Goal: Task Accomplishment & Management: Complete application form

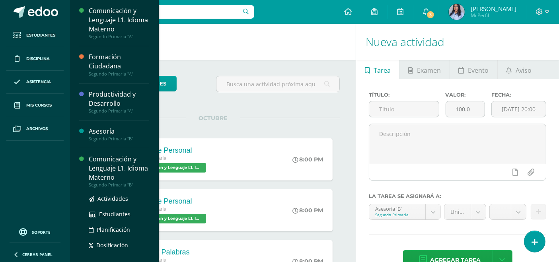
click at [104, 172] on div "Comunicación y Lenguaje L1. Idioma Materno" at bounding box center [119, 168] width 61 height 27
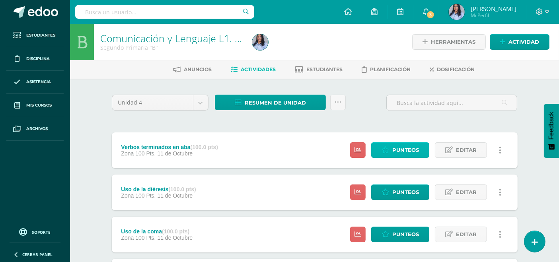
click at [395, 149] on span "Punteos" at bounding box center [405, 150] width 27 height 15
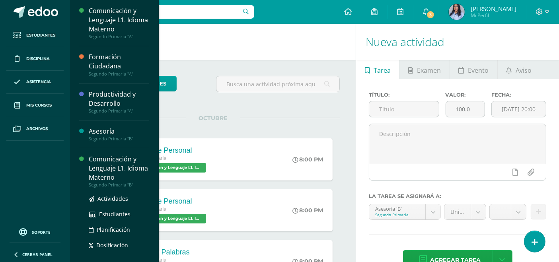
click at [108, 166] on div "Comunicación y Lenguaje L1. Idioma Materno" at bounding box center [119, 168] width 61 height 27
click at [104, 171] on div "Comunicación y Lenguaje L1. Idioma Materno" at bounding box center [119, 168] width 61 height 27
click at [102, 174] on div "Comunicación y Lenguaje L1. Idioma Materno" at bounding box center [119, 168] width 61 height 27
click at [118, 169] on div "Comunicación y Lenguaje L1. Idioma Materno" at bounding box center [119, 168] width 61 height 27
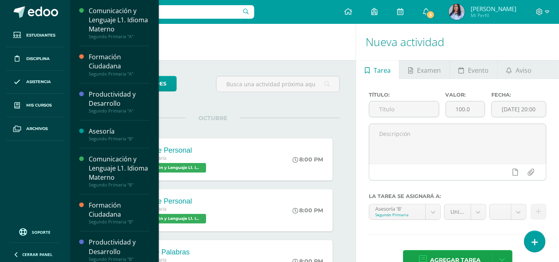
drag, startPoint x: 103, startPoint y: 173, endPoint x: 178, endPoint y: 137, distance: 83.3
click at [103, 173] on div "Comunicación y Lenguaje L1. Idioma Materno" at bounding box center [119, 168] width 61 height 27
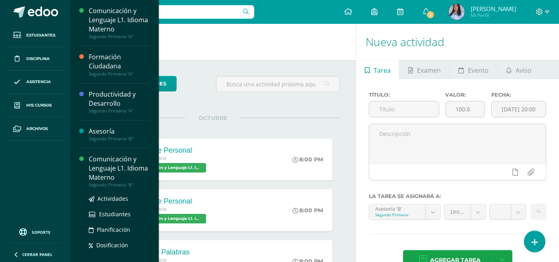
click at [107, 172] on div "Comunicación y Lenguaje L1. Idioma Materno" at bounding box center [119, 168] width 61 height 27
click at [104, 171] on div "Comunicación y Lenguaje L1. Idioma Materno" at bounding box center [119, 168] width 61 height 27
click at [102, 170] on div "Comunicación y Lenguaje L1. Idioma Materno" at bounding box center [119, 168] width 61 height 27
click at [98, 170] on div "Comunicación y Lenguaje L1. Idioma Materno" at bounding box center [119, 168] width 61 height 27
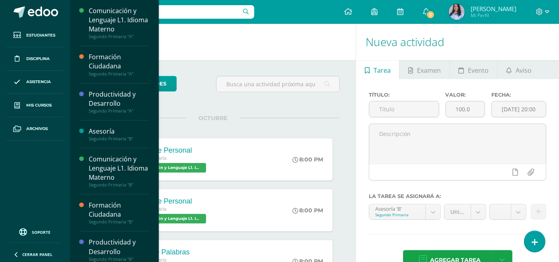
drag, startPoint x: 110, startPoint y: 173, endPoint x: 228, endPoint y: 116, distance: 131.4
click at [110, 173] on div "Comunicación y Lenguaje L1. Idioma Materno" at bounding box center [119, 168] width 61 height 27
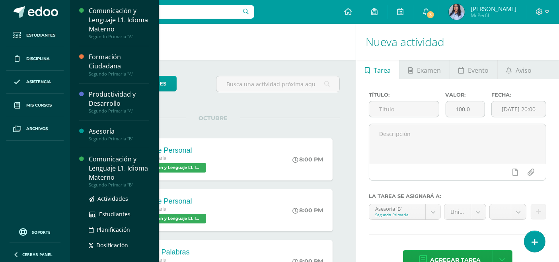
click at [106, 178] on div "Comunicación y Lenguaje L1. Idioma Materno" at bounding box center [119, 168] width 61 height 27
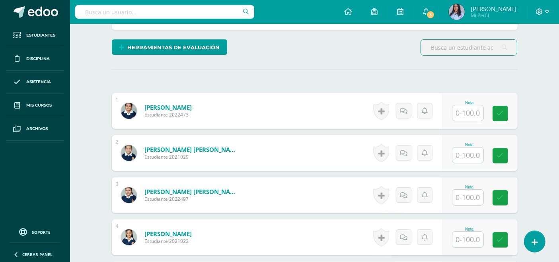
scroll to position [266, 0]
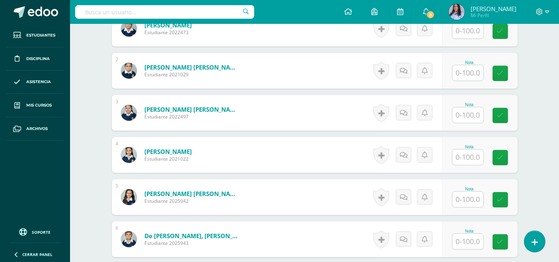
click at [473, 115] on input "text" at bounding box center [468, 115] width 31 height 16
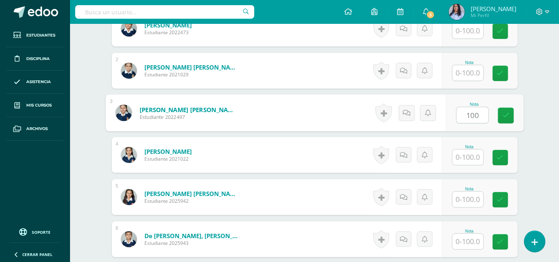
type input "100"
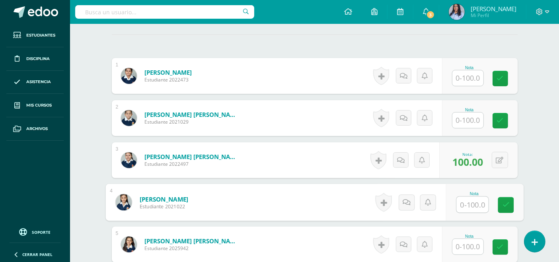
scroll to position [221, 0]
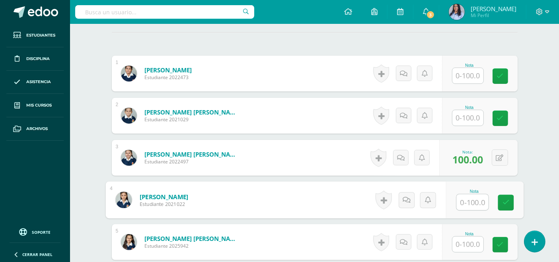
click at [472, 117] on input "text" at bounding box center [468, 118] width 31 height 16
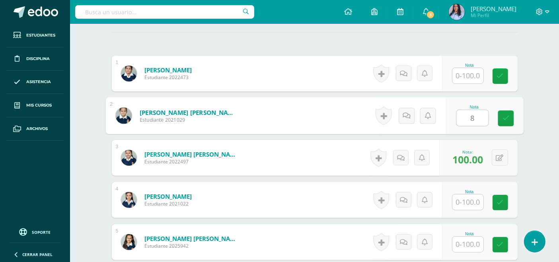
type input "80"
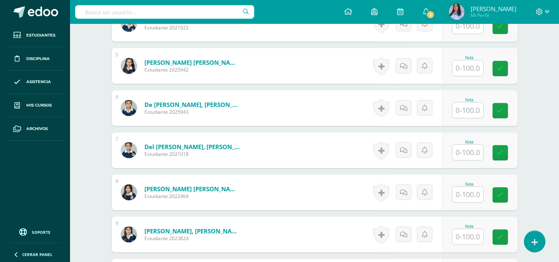
scroll to position [398, 0]
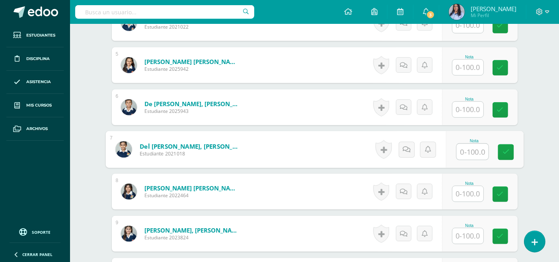
click at [465, 152] on input "text" at bounding box center [473, 152] width 32 height 16
type input "90"
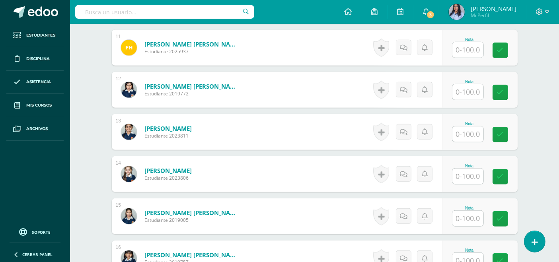
scroll to position [657, 0]
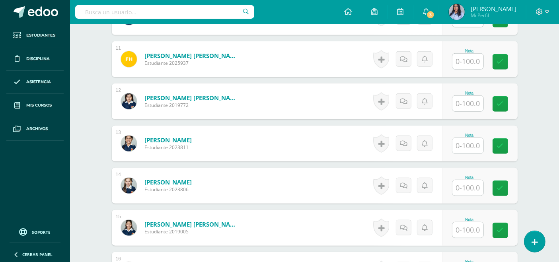
click at [475, 145] on input "text" at bounding box center [468, 146] width 31 height 16
type input "100"
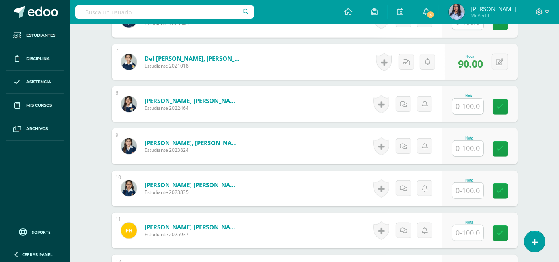
scroll to position [486, 0]
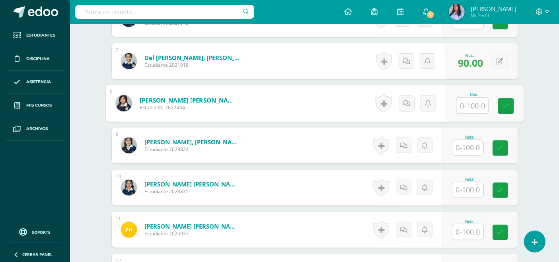
click at [468, 104] on input "text" at bounding box center [473, 106] width 32 height 16
type input "100"
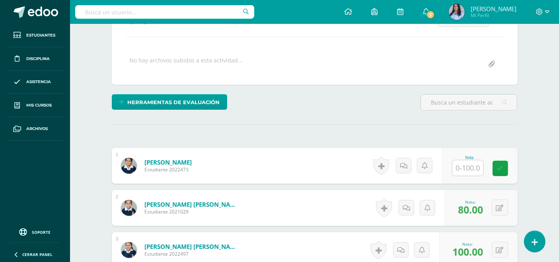
scroll to position [177, 0]
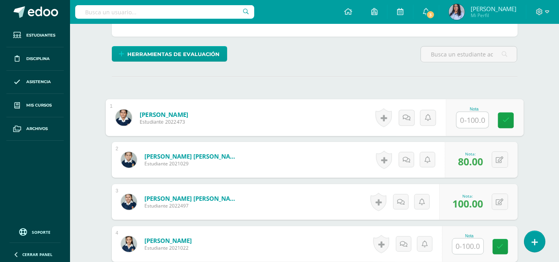
click at [470, 115] on input "text" at bounding box center [473, 120] width 32 height 16
type input "100"
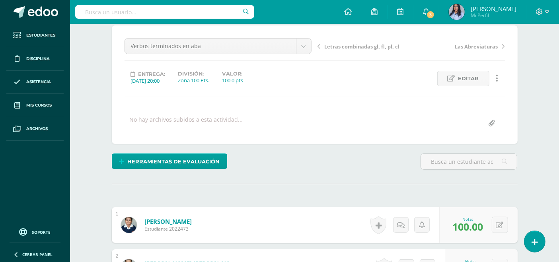
scroll to position [0, 0]
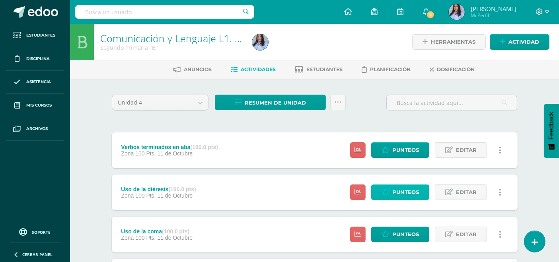
click at [403, 189] on span "Punteos" at bounding box center [405, 192] width 27 height 15
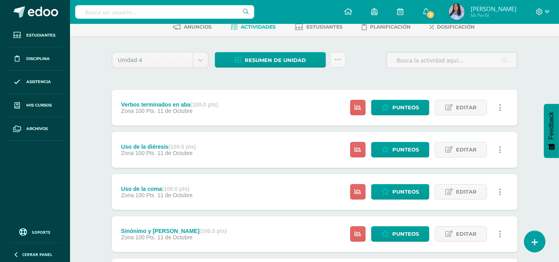
scroll to position [44, 0]
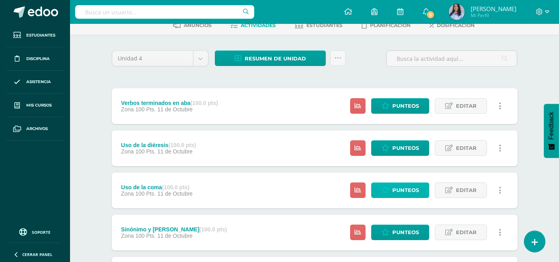
click at [401, 188] on span "Punteos" at bounding box center [405, 190] width 27 height 15
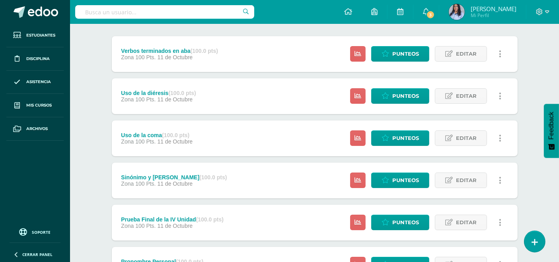
scroll to position [133, 0]
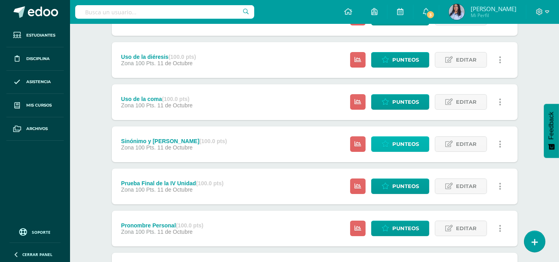
click at [393, 143] on link "Punteos" at bounding box center [400, 145] width 58 height 16
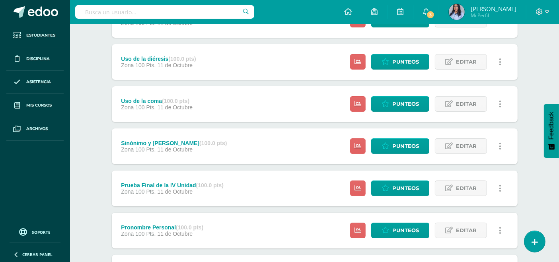
scroll to position [133, 0]
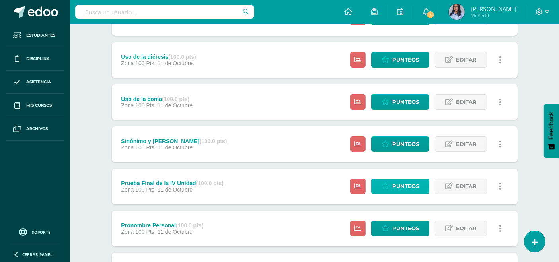
click at [390, 183] on link "Punteos" at bounding box center [400, 187] width 58 height 16
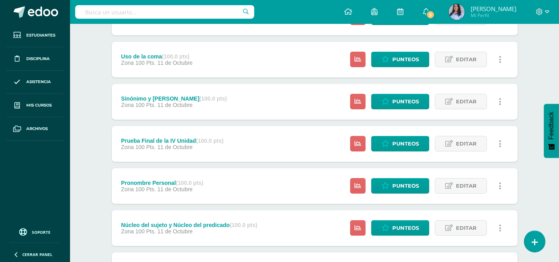
scroll to position [177, 0]
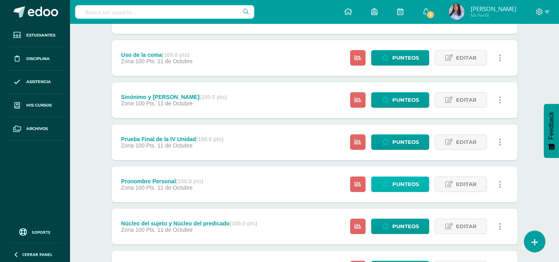
click at [393, 182] on span "Punteos" at bounding box center [405, 184] width 27 height 15
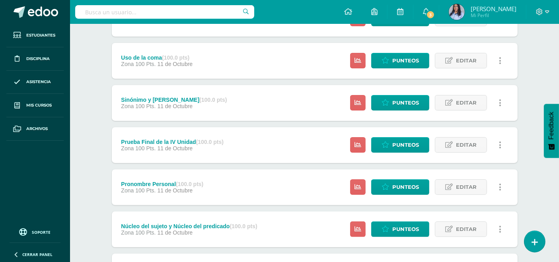
scroll to position [177, 0]
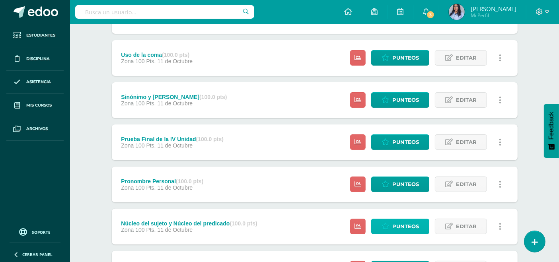
click at [397, 225] on span "Punteos" at bounding box center [405, 226] width 27 height 15
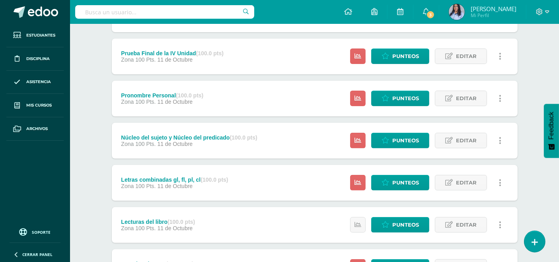
scroll to position [265, 0]
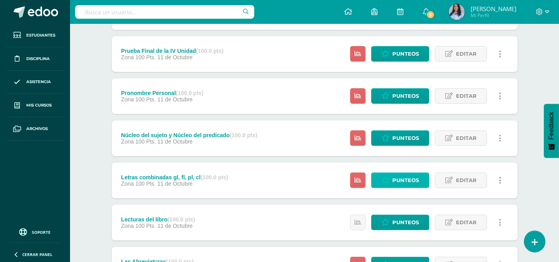
click at [397, 180] on span "Punteos" at bounding box center [405, 180] width 27 height 15
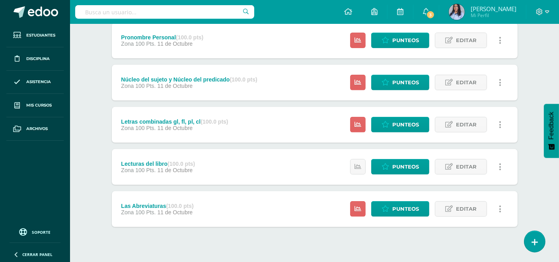
scroll to position [335, 0]
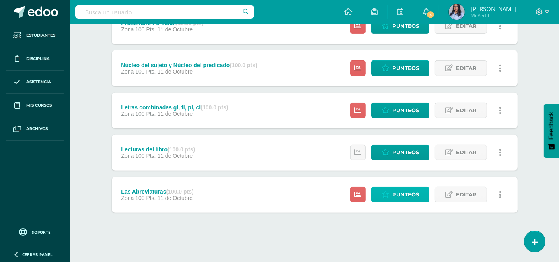
click at [407, 191] on span "Punteos" at bounding box center [405, 194] width 27 height 15
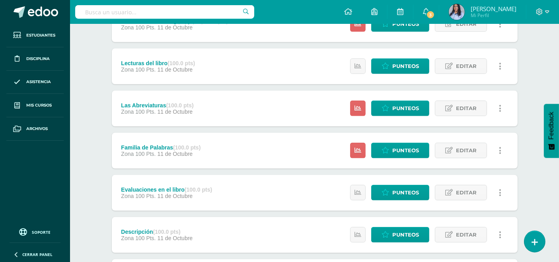
scroll to position [424, 0]
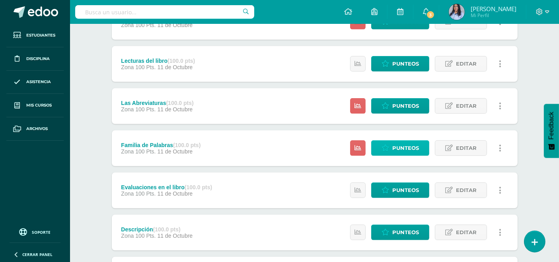
click at [405, 147] on span "Punteos" at bounding box center [405, 148] width 27 height 15
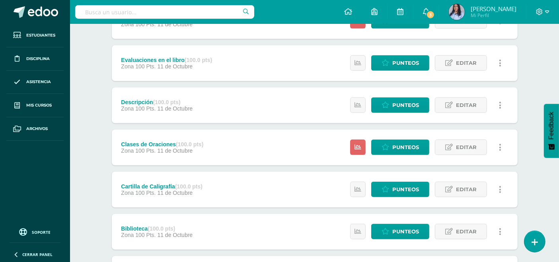
scroll to position [556, 0]
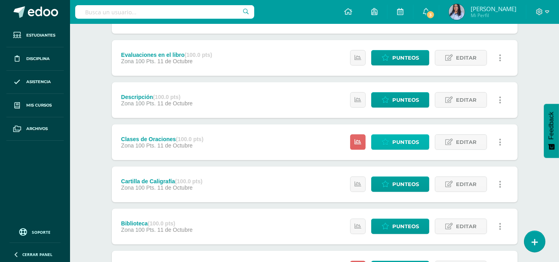
click at [400, 143] on span "Punteos" at bounding box center [405, 142] width 27 height 15
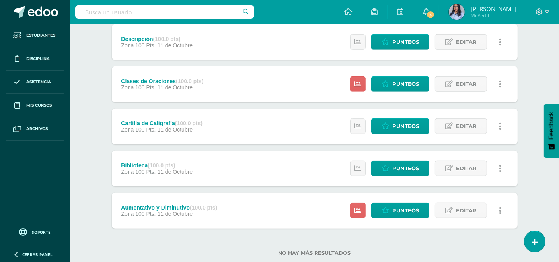
scroll to position [633, 0]
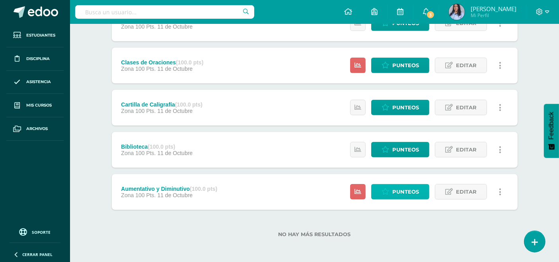
click at [398, 189] on span "Punteos" at bounding box center [405, 192] width 27 height 15
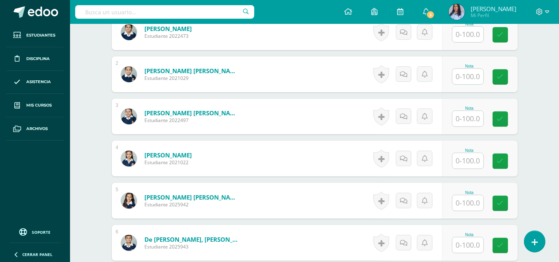
scroll to position [266, 0]
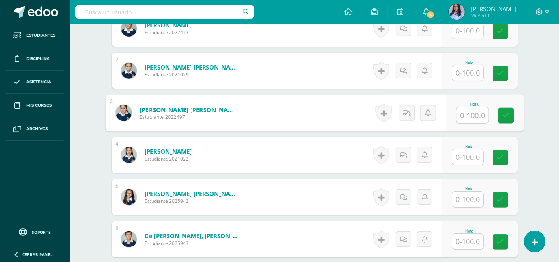
click at [465, 111] on input "text" at bounding box center [473, 115] width 32 height 16
type input "100"
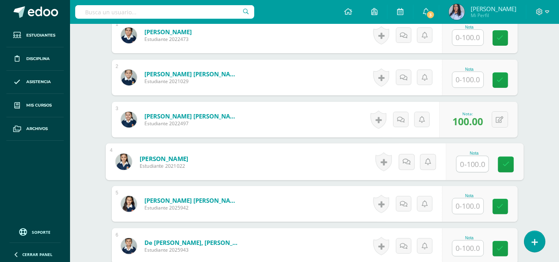
scroll to position [265, 0]
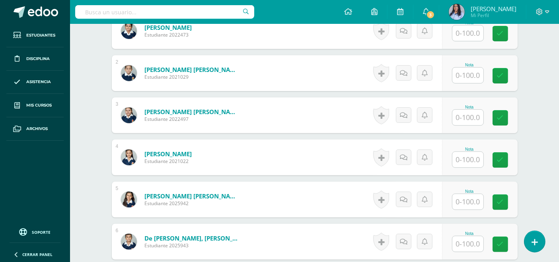
scroll to position [266, 0]
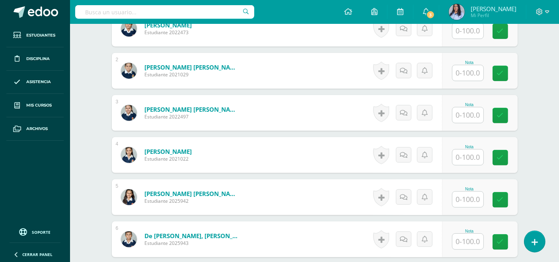
click at [464, 113] on input "text" at bounding box center [468, 115] width 31 height 16
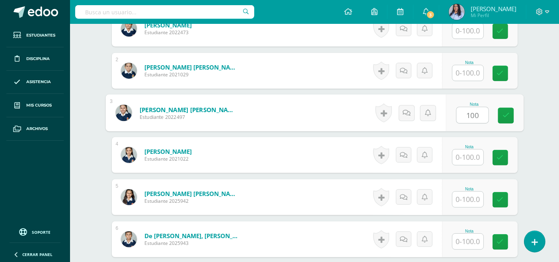
type input "100"
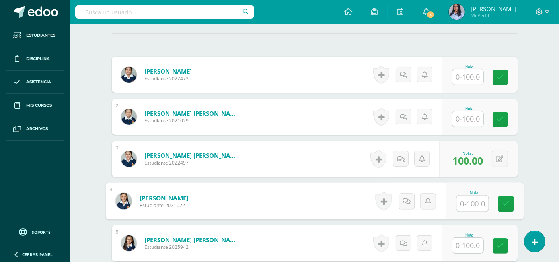
scroll to position [221, 0]
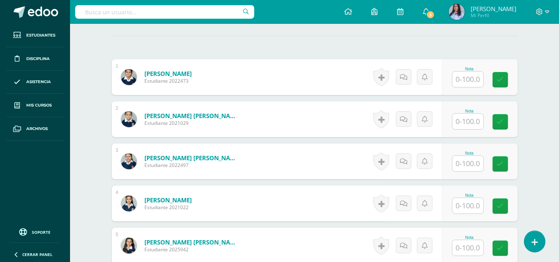
scroll to position [222, 0]
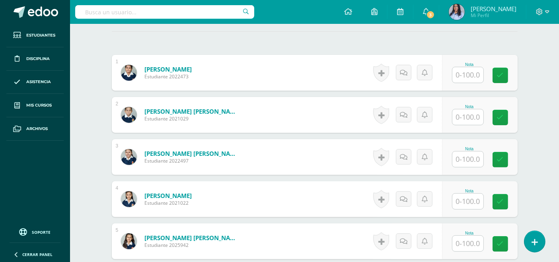
click at [466, 157] on input "text" at bounding box center [468, 160] width 31 height 16
type input "100"
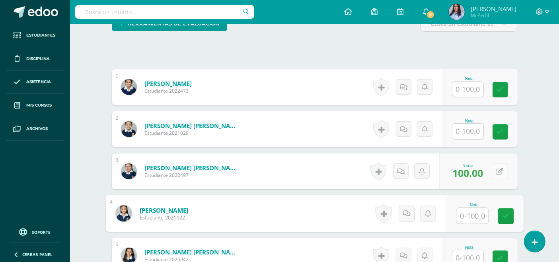
scroll to position [221, 0]
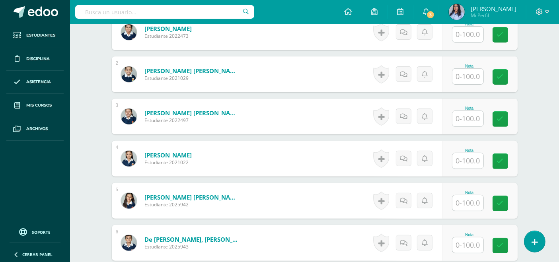
scroll to position [266, 0]
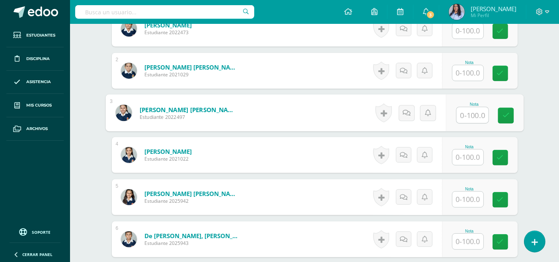
click at [470, 115] on input "text" at bounding box center [473, 115] width 32 height 16
click at [468, 113] on input "text" at bounding box center [473, 115] width 32 height 16
type input "90"
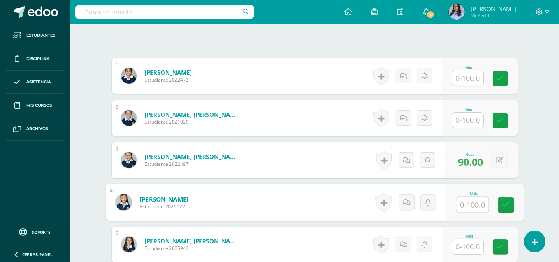
scroll to position [221, 0]
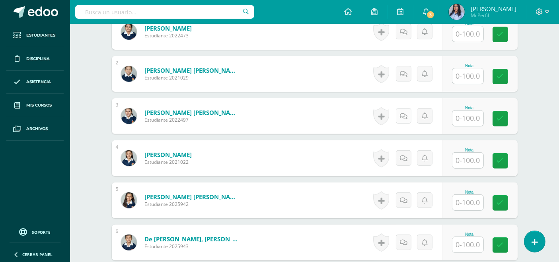
scroll to position [266, 0]
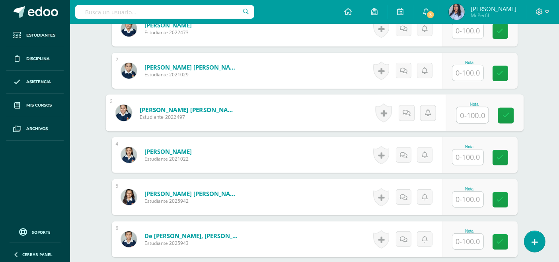
click at [469, 116] on input "text" at bounding box center [473, 115] width 32 height 16
type input "100"
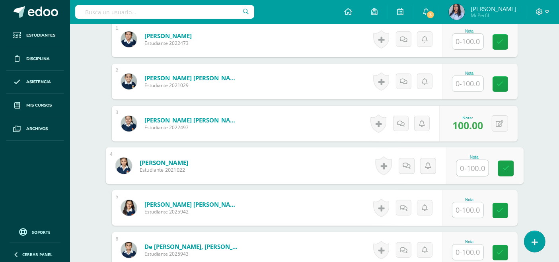
scroll to position [265, 0]
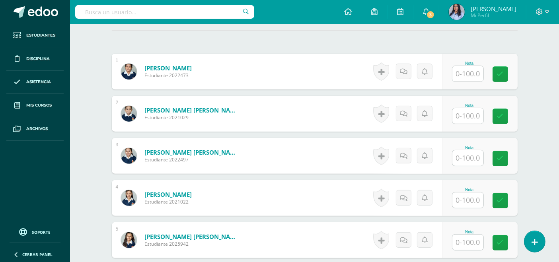
scroll to position [222, 0]
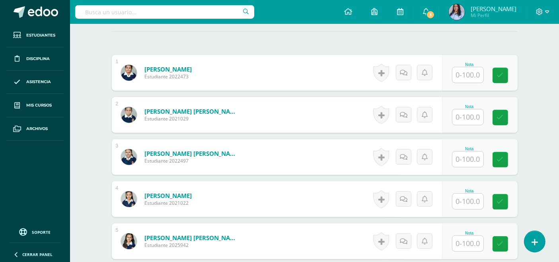
click at [465, 156] on input "text" at bounding box center [468, 160] width 31 height 16
type input "90"
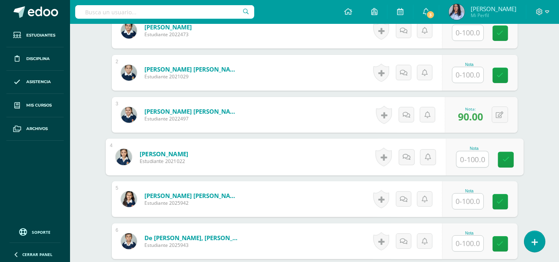
scroll to position [265, 0]
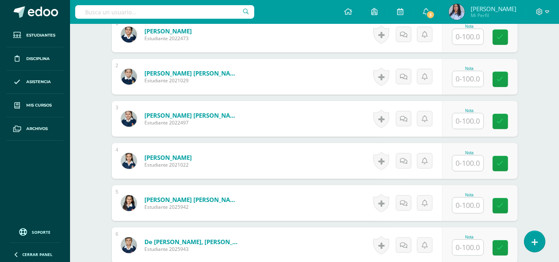
scroll to position [266, 0]
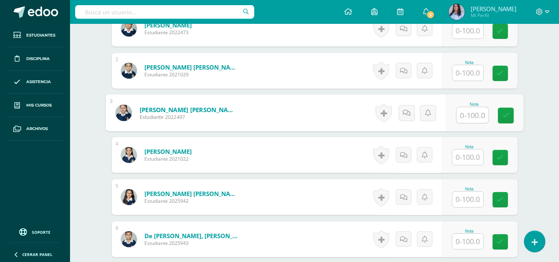
click at [467, 117] on input "text" at bounding box center [473, 115] width 32 height 16
type input "100"
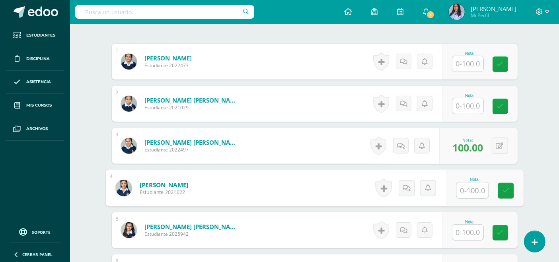
scroll to position [265, 0]
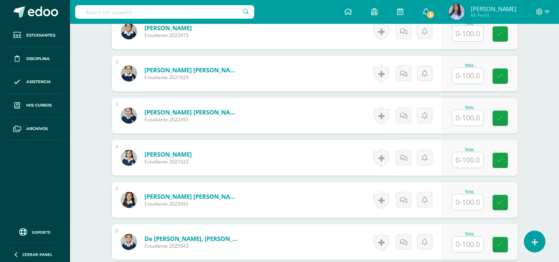
scroll to position [266, 0]
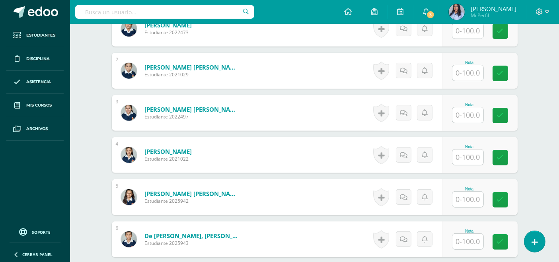
click at [466, 113] on input "text" at bounding box center [468, 115] width 31 height 16
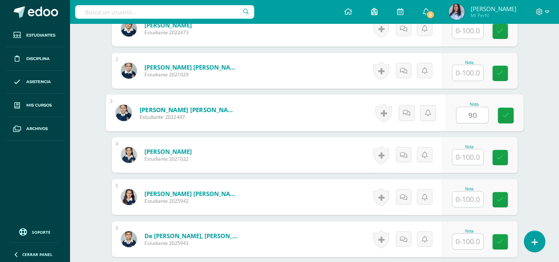
type input "90"
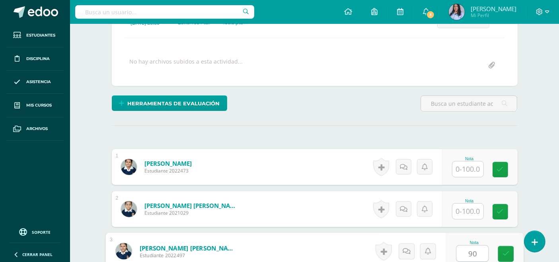
scroll to position [133, 0]
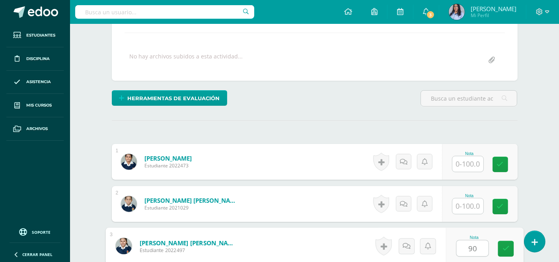
click at [463, 164] on input "text" at bounding box center [468, 164] width 31 height 16
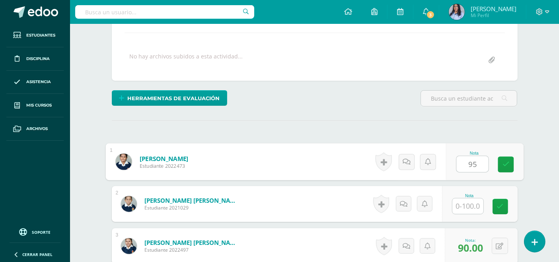
type input "95"
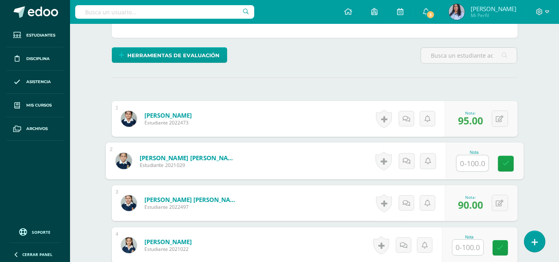
scroll to position [177, 0]
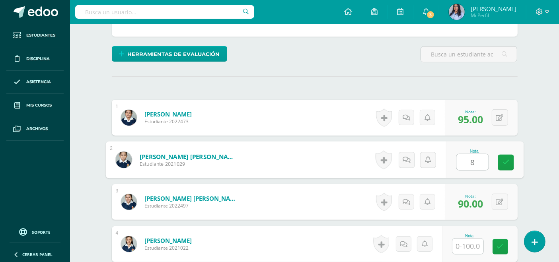
type input "80"
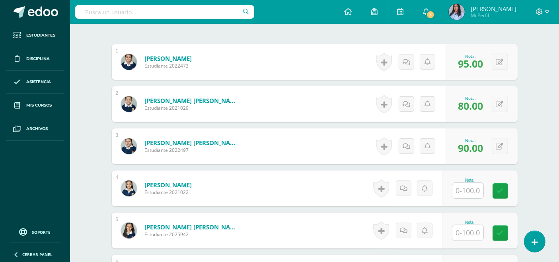
scroll to position [265, 0]
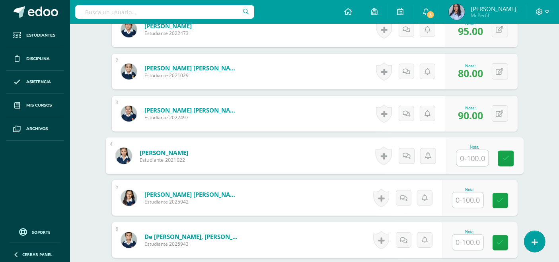
click at [465, 152] on input "text" at bounding box center [473, 158] width 32 height 16
type input "90"
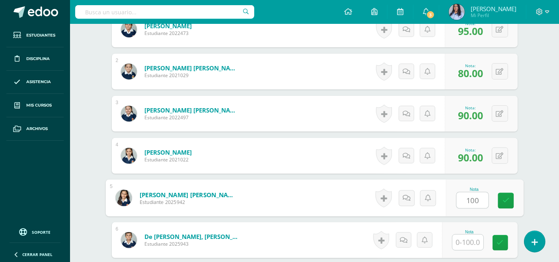
type input "100"
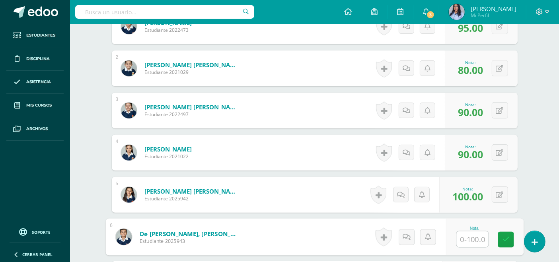
scroll to position [309, 0]
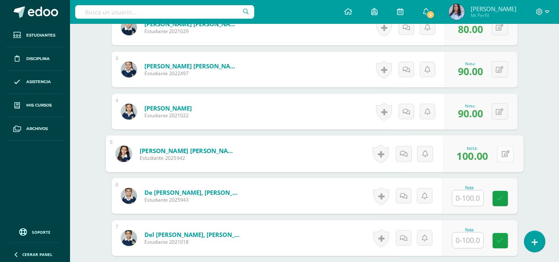
click at [498, 150] on button at bounding box center [505, 154] width 17 height 17
type input "95"
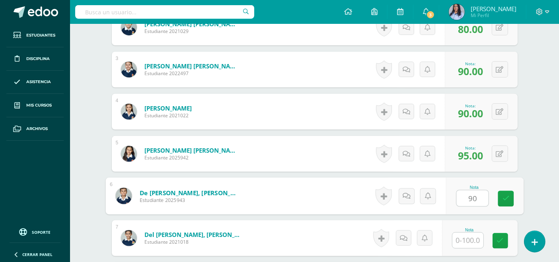
type input "90"
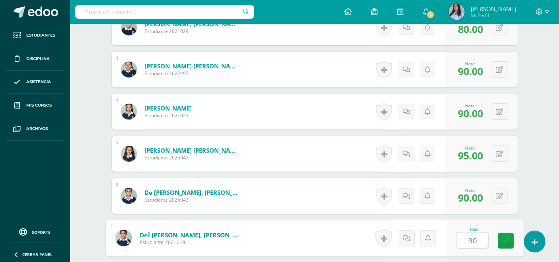
type input "90"
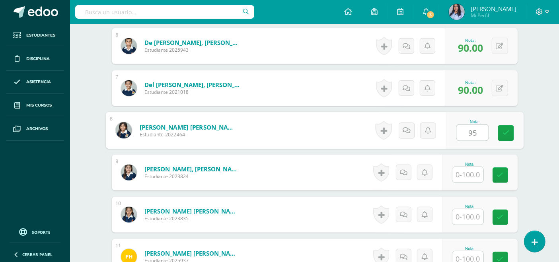
type input "95"
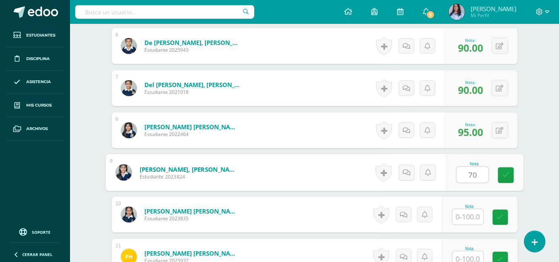
type input "70"
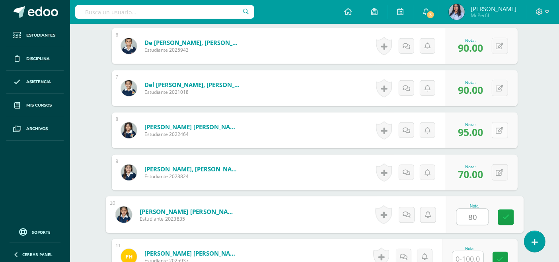
type input "80"
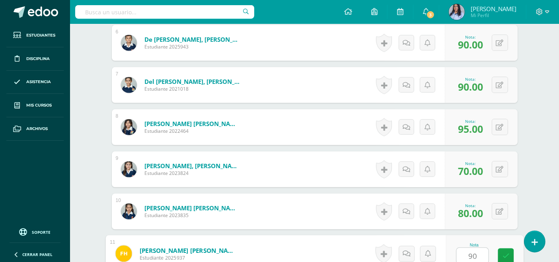
type input "90"
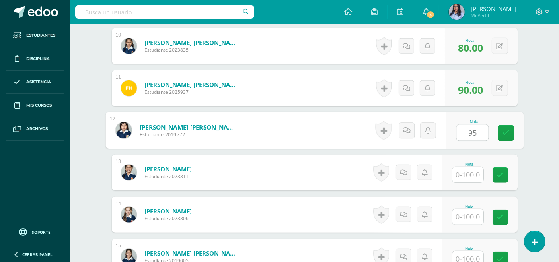
type input "95"
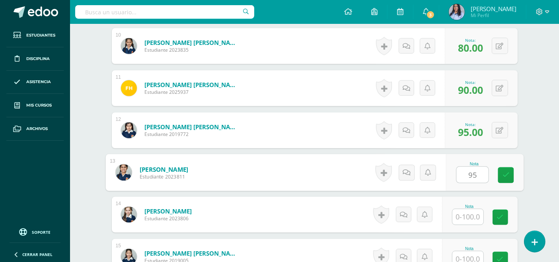
type input "95"
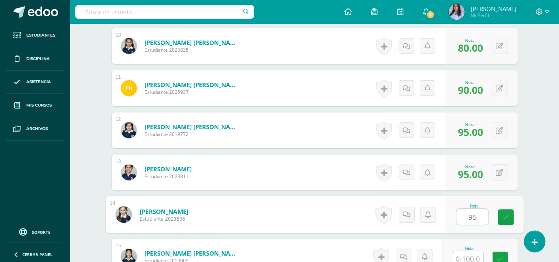
type input "95"
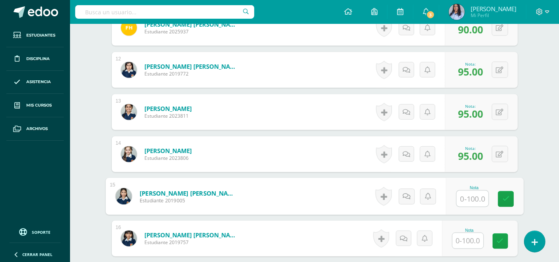
scroll to position [720, 0]
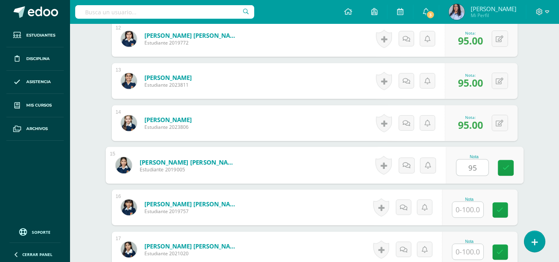
type input "95"
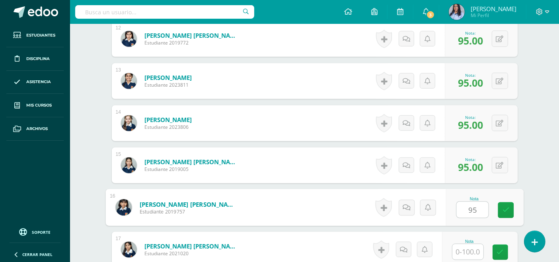
type input "95"
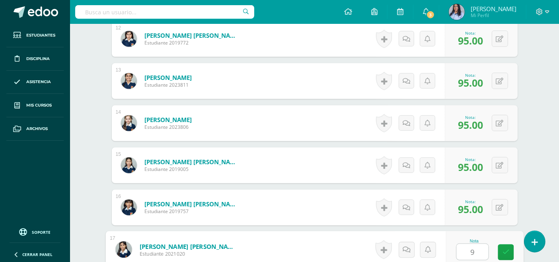
type input "90"
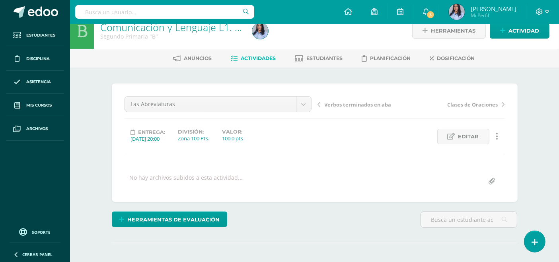
scroll to position [0, 0]
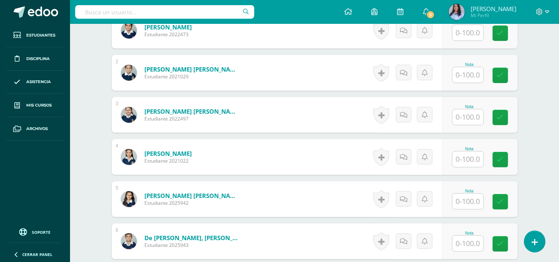
scroll to position [265, 0]
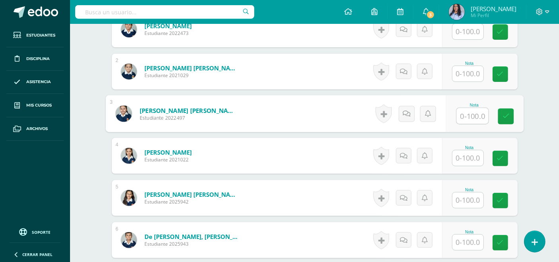
click at [470, 113] on input "text" at bounding box center [473, 116] width 32 height 16
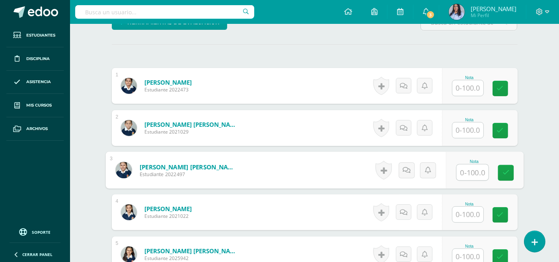
scroll to position [221, 0]
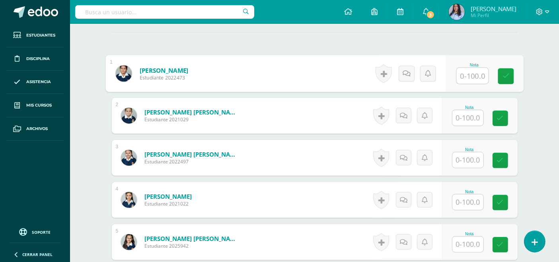
click at [469, 78] on input "text" at bounding box center [473, 76] width 32 height 16
type input "100"
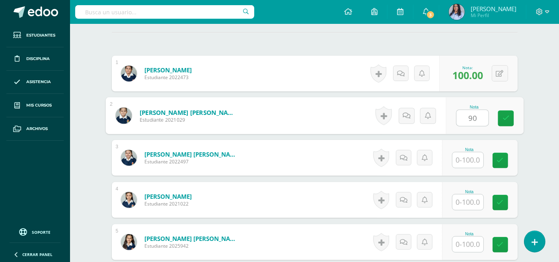
type input "90"
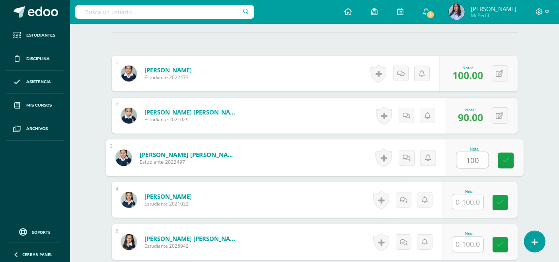
type input "100"
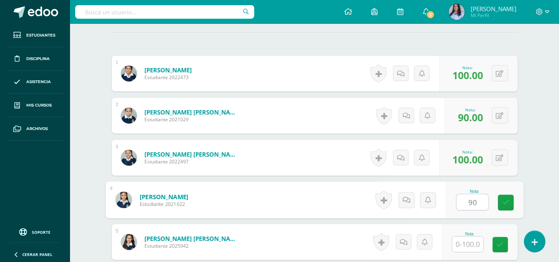
type input "90"
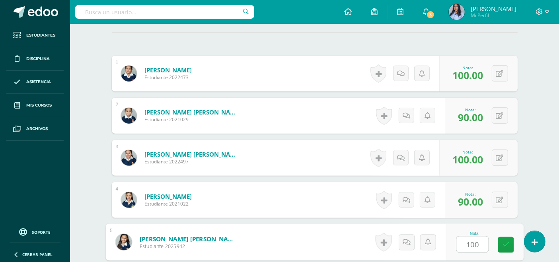
type input "100"
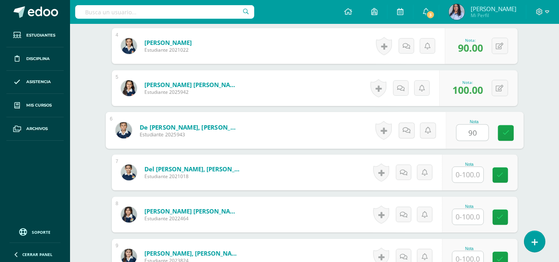
type input "90"
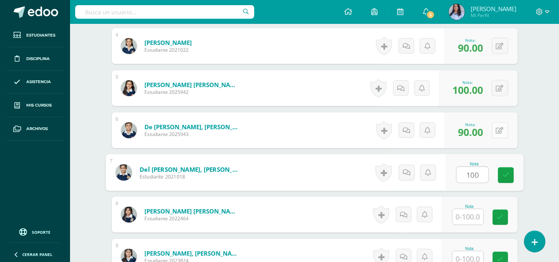
type input "100"
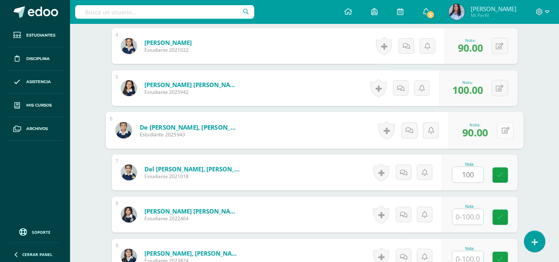
click at [504, 128] on button at bounding box center [505, 130] width 17 height 17
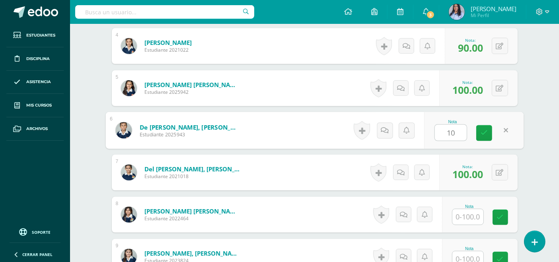
type input "100"
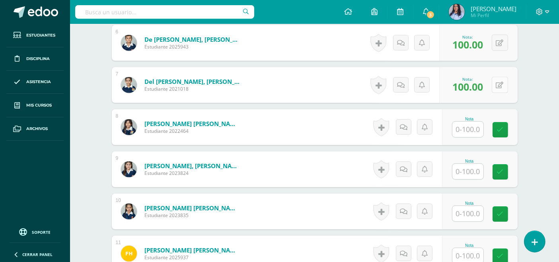
scroll to position [464, 0]
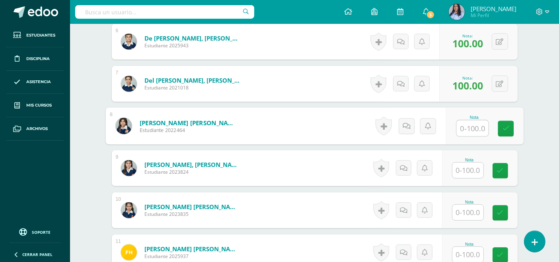
click at [468, 130] on input "text" at bounding box center [473, 129] width 32 height 16
type input "100"
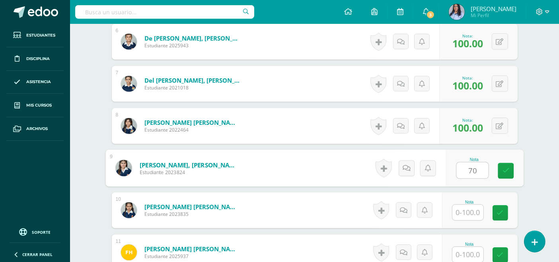
type input "70"
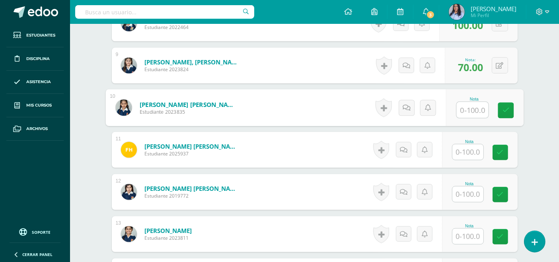
scroll to position [552, 0]
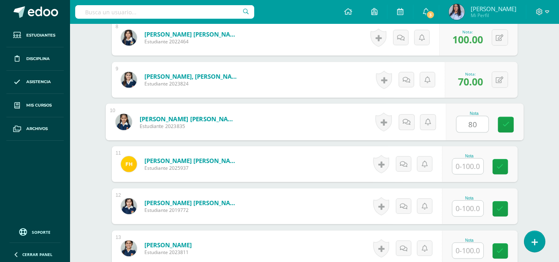
type input "80"
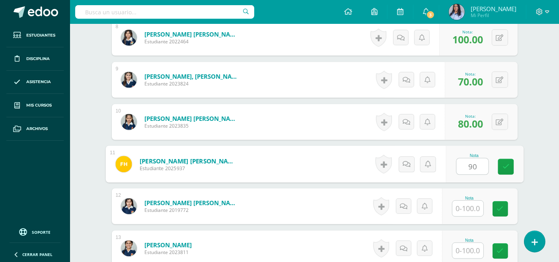
type input "90"
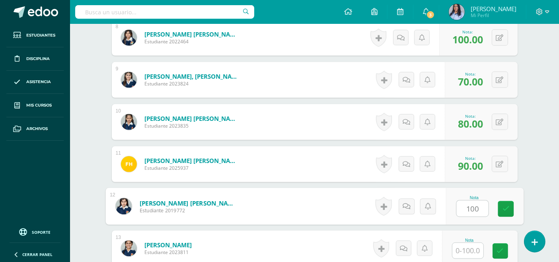
type input "100"
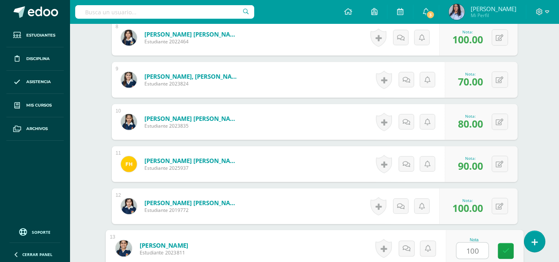
type input "100"
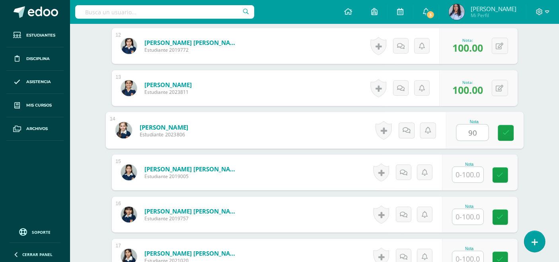
type input "90"
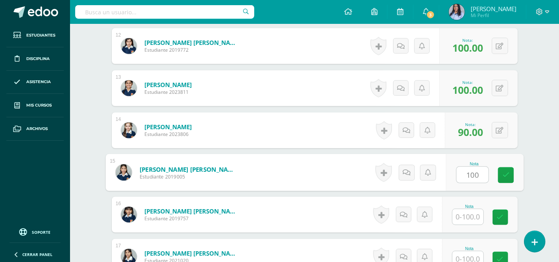
type input "100"
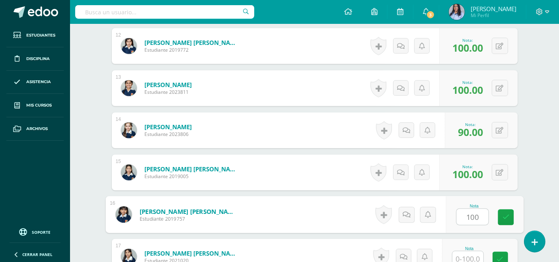
type input "100"
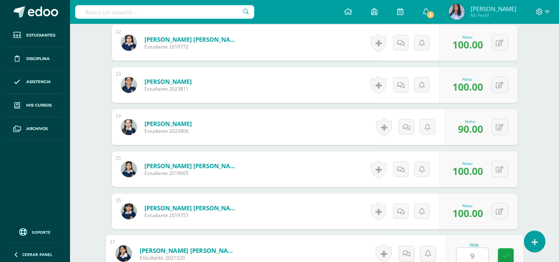
type input "90"
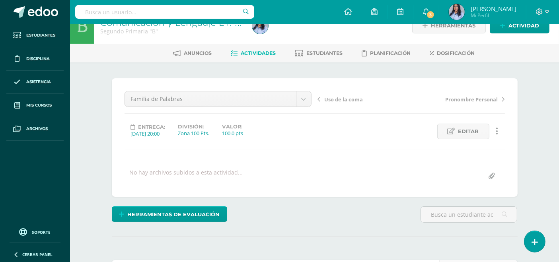
scroll to position [0, 0]
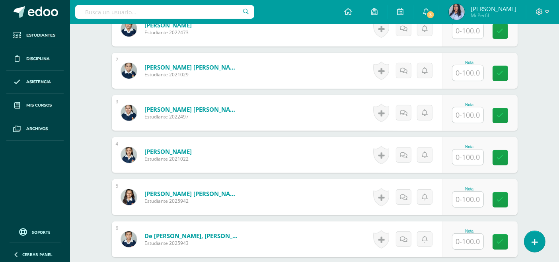
scroll to position [266, 0]
click at [470, 114] on input "text" at bounding box center [468, 115] width 31 height 16
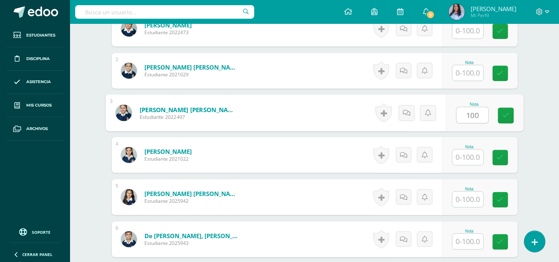
type input "100"
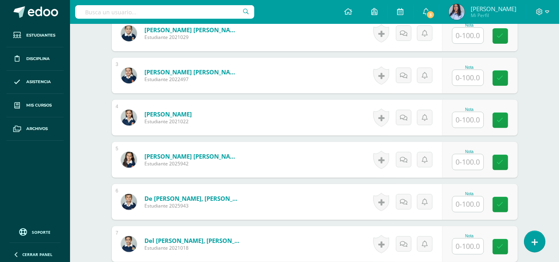
scroll to position [310, 0]
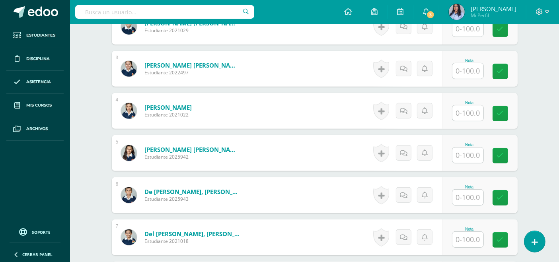
click at [475, 70] on input "text" at bounding box center [468, 71] width 31 height 16
type input "95"
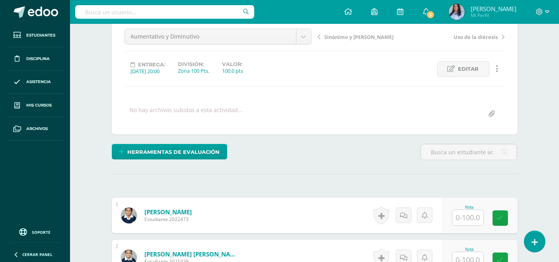
scroll to position [45, 0]
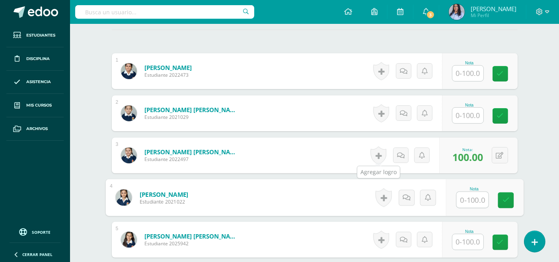
scroll to position [221, 0]
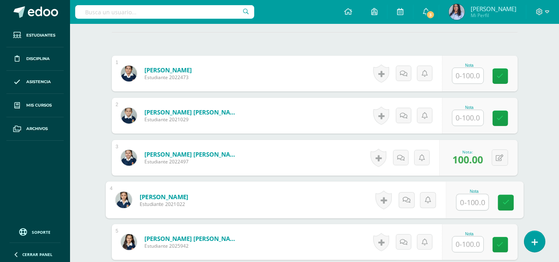
click at [472, 115] on input "text" at bounding box center [468, 118] width 31 height 16
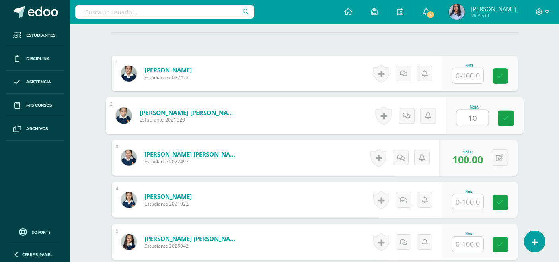
type input "100"
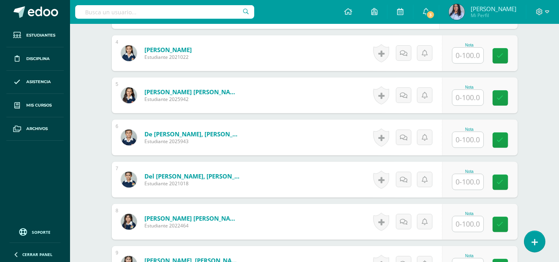
scroll to position [398, 0]
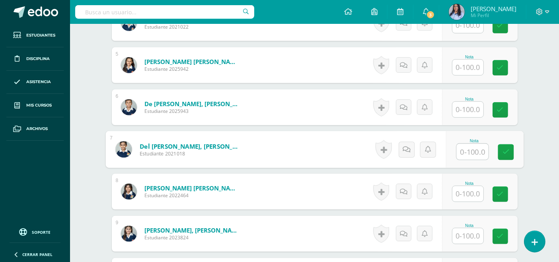
click at [472, 147] on input "text" at bounding box center [473, 152] width 32 height 16
type input "90"
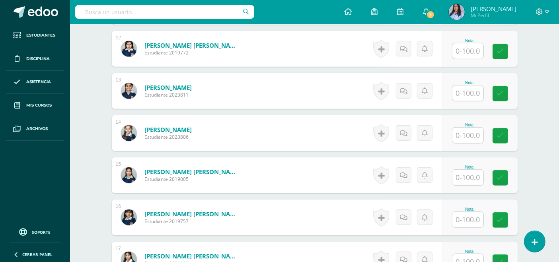
scroll to position [683, 0]
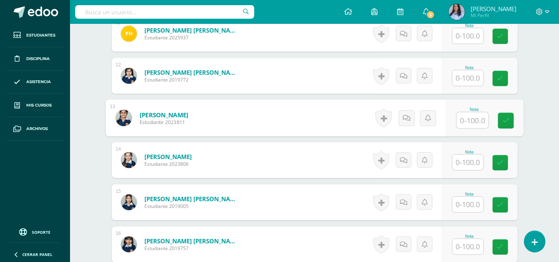
click at [473, 117] on input "text" at bounding box center [473, 121] width 32 height 16
type input "90"
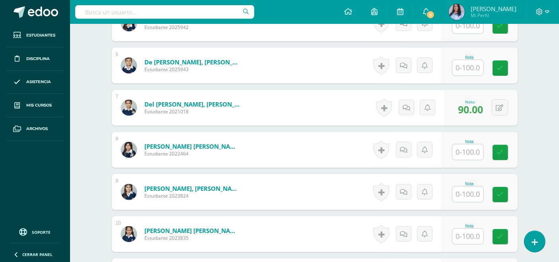
scroll to position [442, 0]
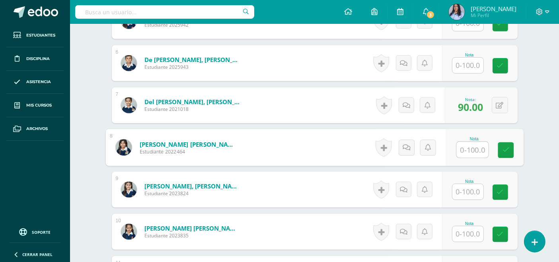
click at [466, 149] on input "text" at bounding box center [473, 150] width 32 height 16
type input "100"
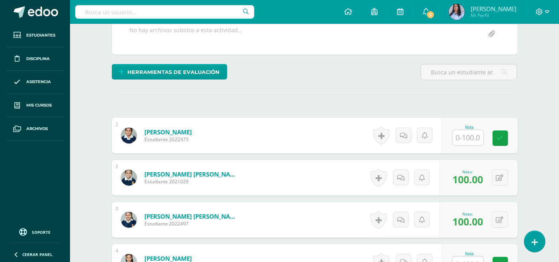
scroll to position [177, 0]
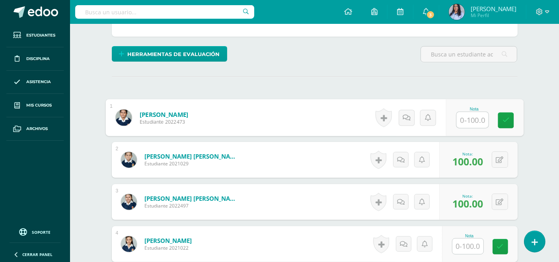
click at [470, 121] on input "text" at bounding box center [473, 120] width 32 height 16
type input "100"
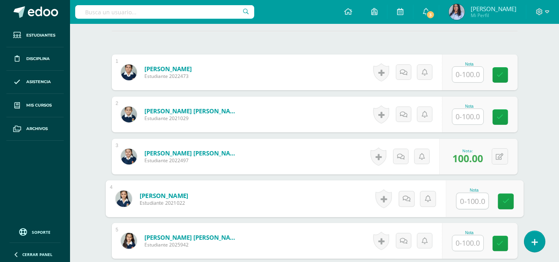
scroll to position [265, 0]
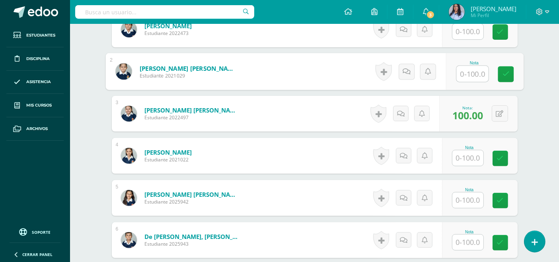
click at [471, 71] on input "text" at bounding box center [473, 74] width 32 height 16
type input "100"
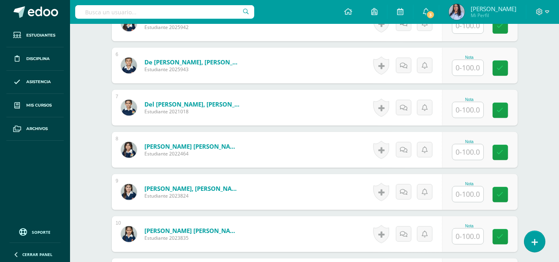
scroll to position [442, 0]
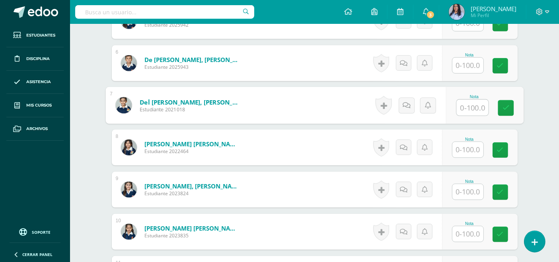
click at [473, 106] on input "text" at bounding box center [473, 108] width 32 height 16
type input "90"
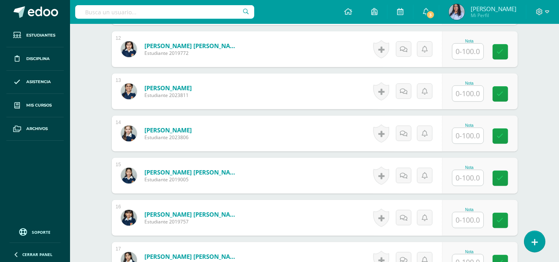
scroll to position [707, 0]
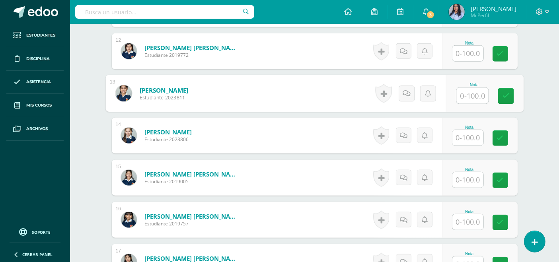
click at [461, 93] on input "text" at bounding box center [473, 96] width 32 height 16
type input "100"
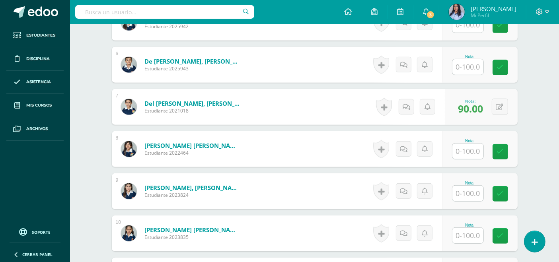
scroll to position [442, 0]
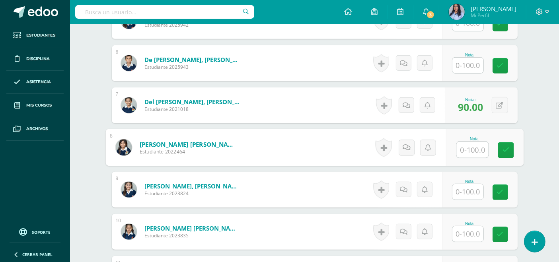
click at [473, 148] on input "text" at bounding box center [473, 150] width 32 height 16
type input "100"
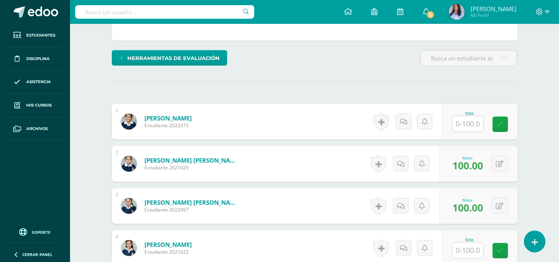
scroll to position [177, 0]
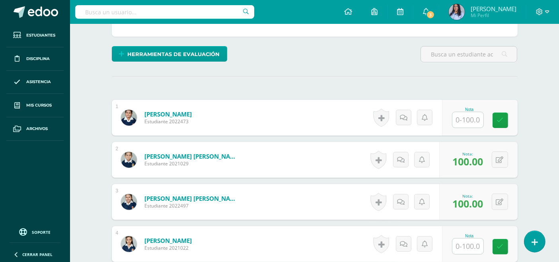
click at [467, 119] on input "text" at bounding box center [468, 120] width 31 height 16
type input "100"
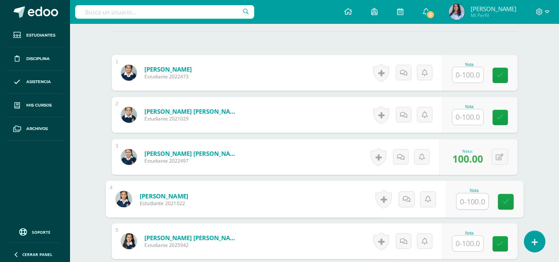
scroll to position [221, 0]
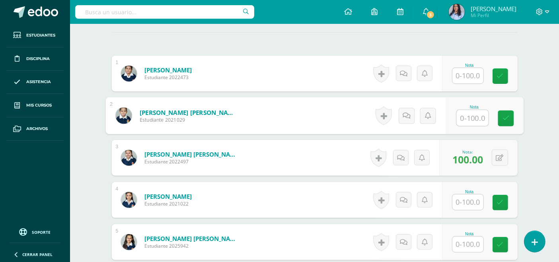
click at [468, 116] on input "text" at bounding box center [473, 118] width 32 height 16
type input "80"
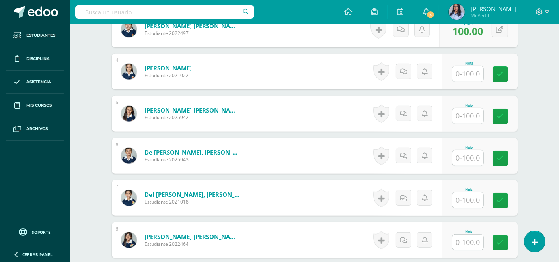
scroll to position [353, 0]
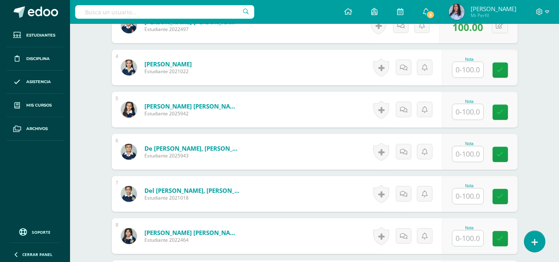
click at [476, 197] on input "text" at bounding box center [468, 197] width 31 height 16
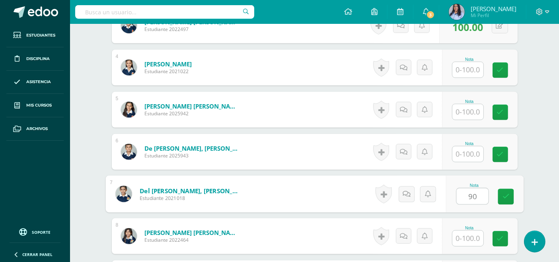
type input "90"
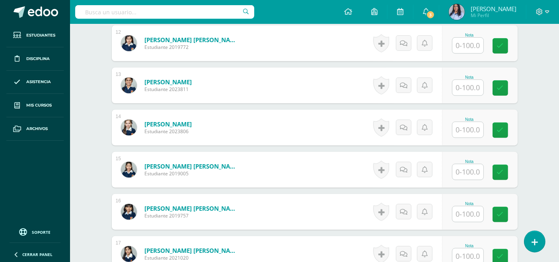
scroll to position [707, 0]
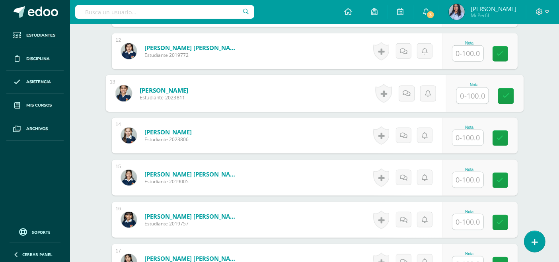
drag, startPoint x: 465, startPoint y: 100, endPoint x: 469, endPoint y: 90, distance: 10.2
click at [468, 92] on input "text" at bounding box center [473, 96] width 32 height 16
click at [472, 92] on input "text" at bounding box center [473, 96] width 32 height 16
type input "95"
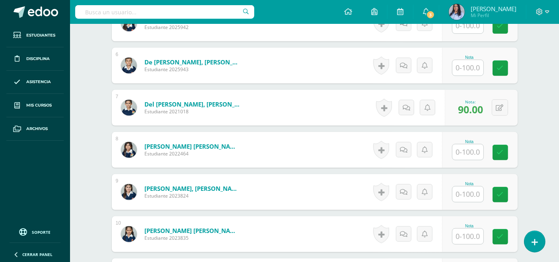
scroll to position [442, 0]
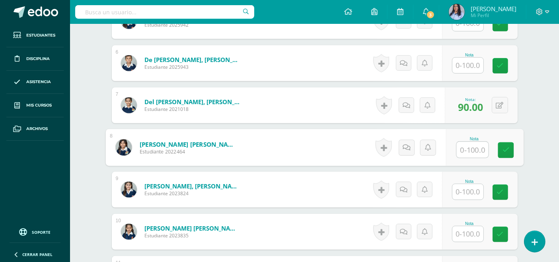
click at [466, 149] on input "text" at bounding box center [473, 150] width 32 height 16
type input "100"
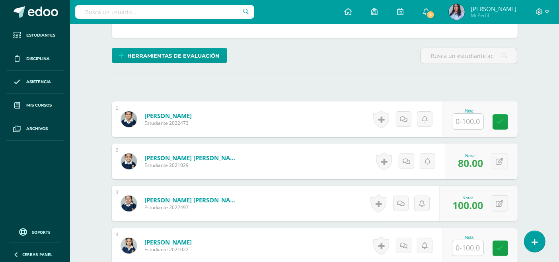
scroll to position [177, 0]
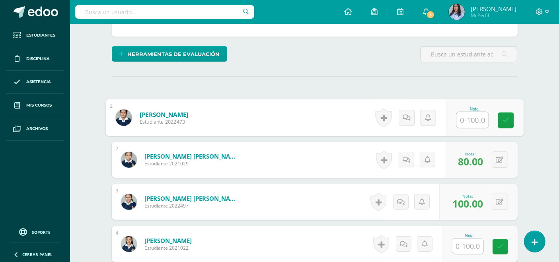
click at [468, 116] on input "text" at bounding box center [473, 120] width 32 height 16
type input "90"
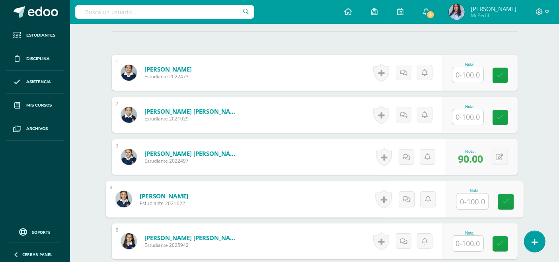
scroll to position [221, 0]
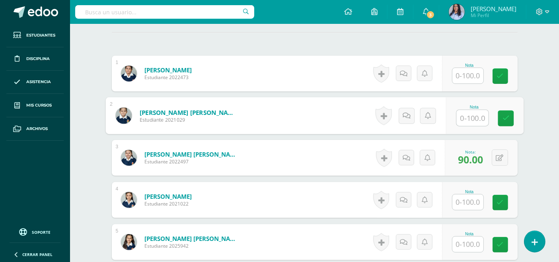
click at [473, 114] on input "text" at bounding box center [473, 118] width 32 height 16
type input "60"
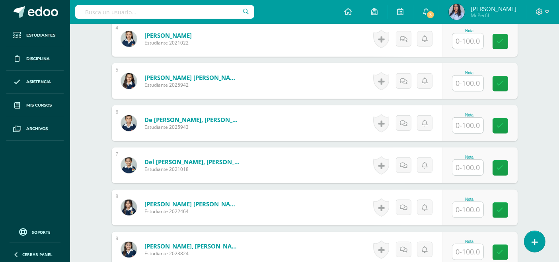
scroll to position [398, 0]
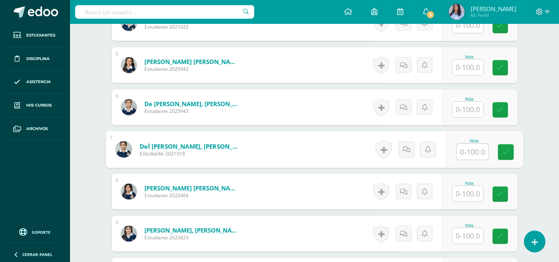
drag, startPoint x: 465, startPoint y: 154, endPoint x: 463, endPoint y: 150, distance: 4.9
click at [465, 153] on input "text" at bounding box center [473, 152] width 32 height 16
type input "66"
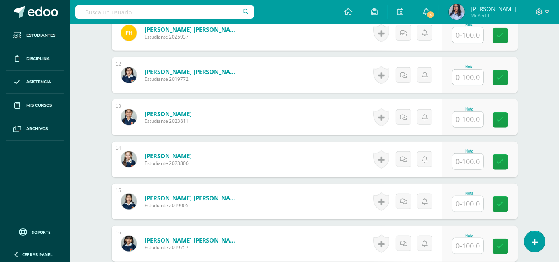
scroll to position [683, 0]
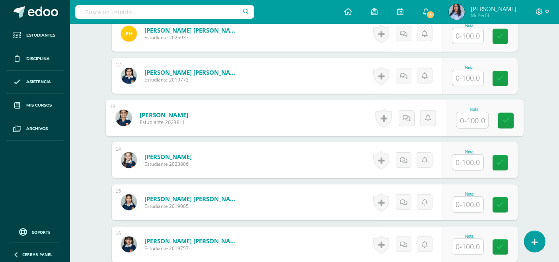
click at [465, 120] on input "text" at bounding box center [473, 121] width 32 height 16
type input "91"
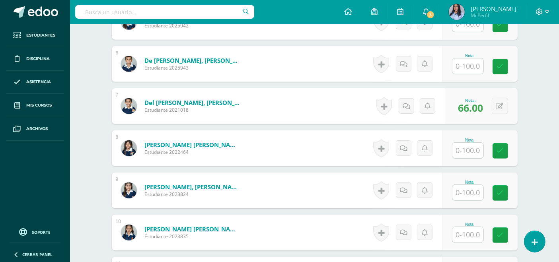
scroll to position [442, 0]
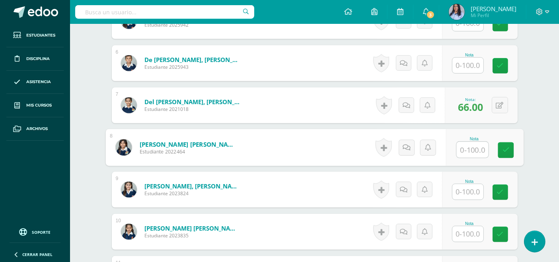
click at [476, 150] on input "text" at bounding box center [473, 150] width 32 height 16
type input "98"
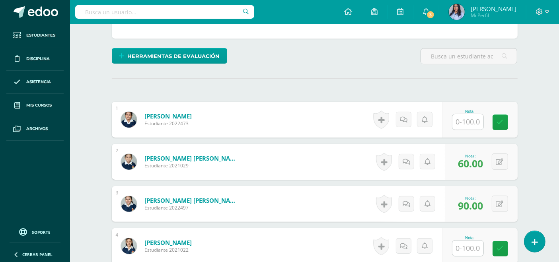
scroll to position [177, 0]
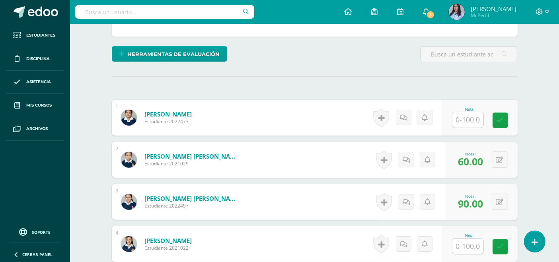
click at [466, 120] on input "text" at bounding box center [468, 120] width 31 height 16
type input "88"
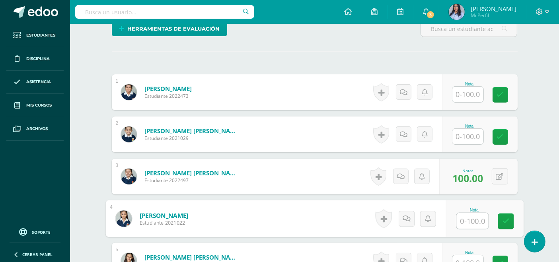
scroll to position [221, 0]
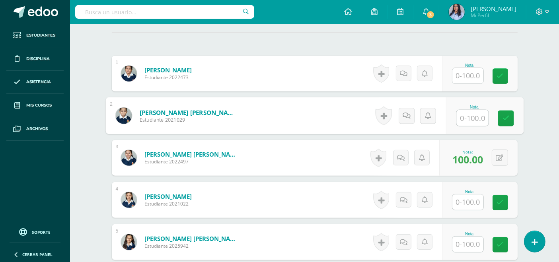
click at [464, 117] on input "text" at bounding box center [473, 118] width 32 height 16
type input "100"
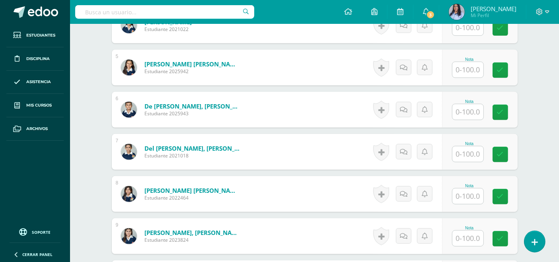
scroll to position [398, 0]
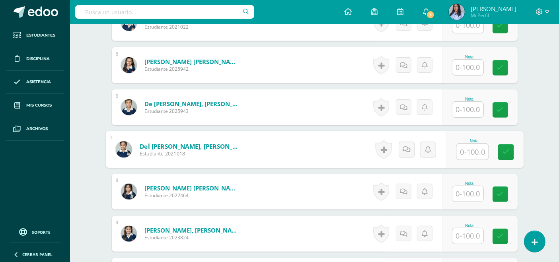
click at [470, 150] on input "text" at bounding box center [473, 152] width 32 height 16
type input "100"
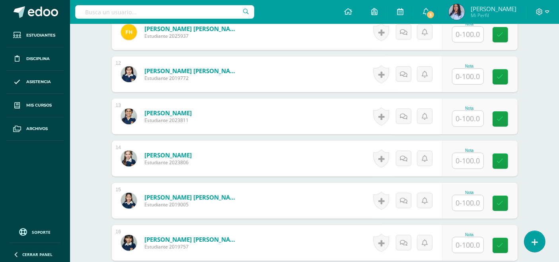
scroll to position [683, 0]
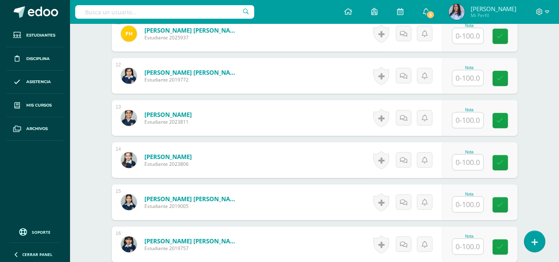
click at [474, 118] on input "text" at bounding box center [468, 121] width 31 height 16
type input "100"
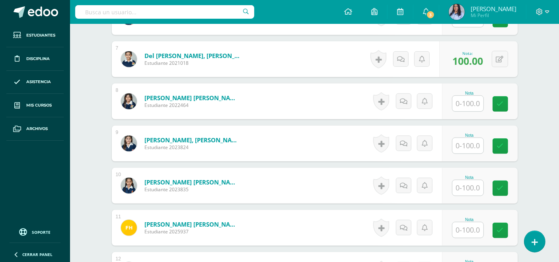
scroll to position [486, 0]
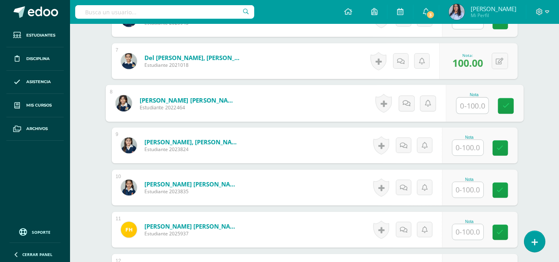
click at [458, 102] on input "text" at bounding box center [473, 106] width 32 height 16
type input "100"
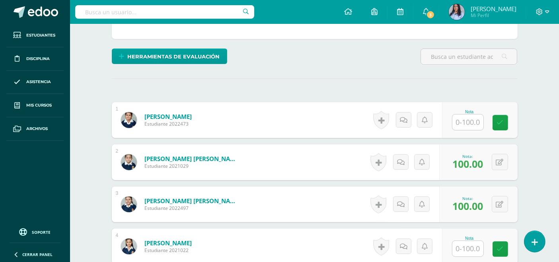
scroll to position [177, 0]
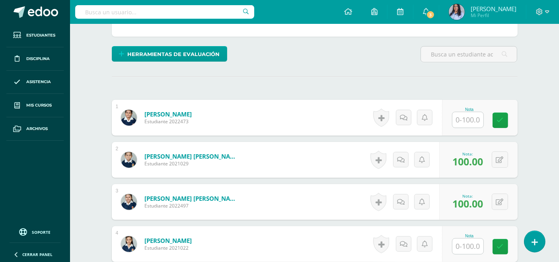
click at [474, 121] on input "text" at bounding box center [468, 120] width 31 height 16
type input "100"
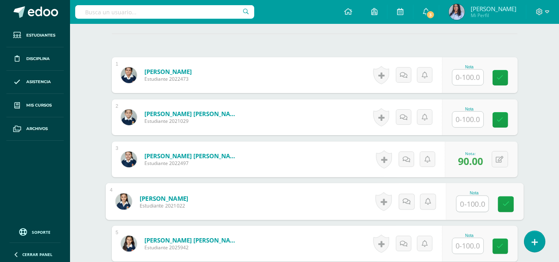
scroll to position [221, 0]
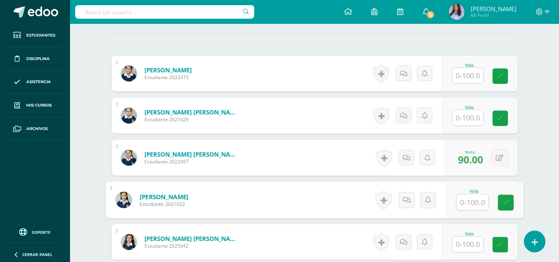
click at [469, 115] on input "text" at bounding box center [468, 118] width 31 height 16
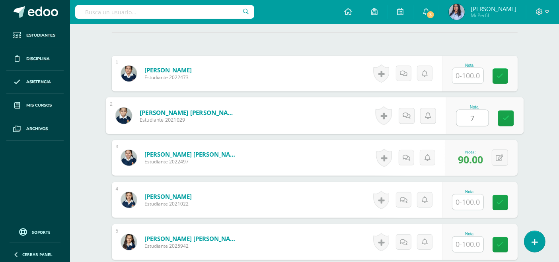
type input "70"
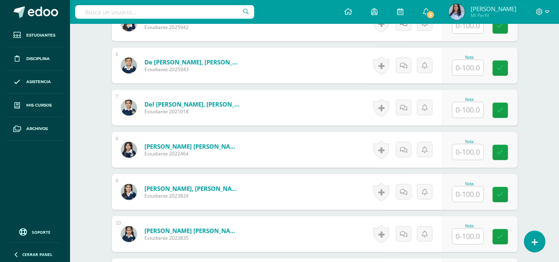
scroll to position [442, 0]
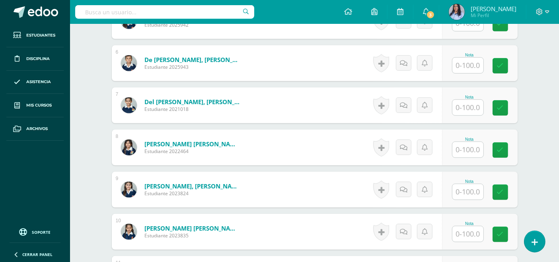
click at [467, 107] on input "text" at bounding box center [468, 108] width 31 height 16
type input "90"
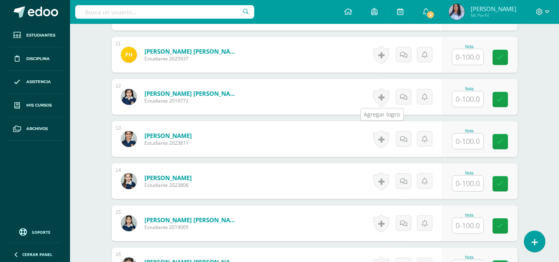
scroll to position [663, 0]
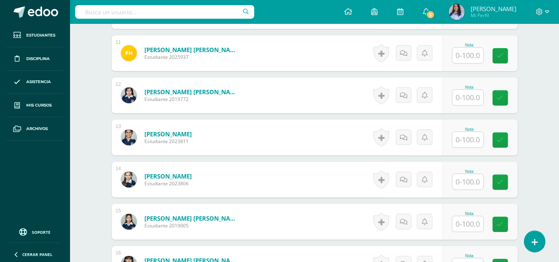
click at [468, 137] on input "text" at bounding box center [468, 140] width 31 height 16
type input "95"
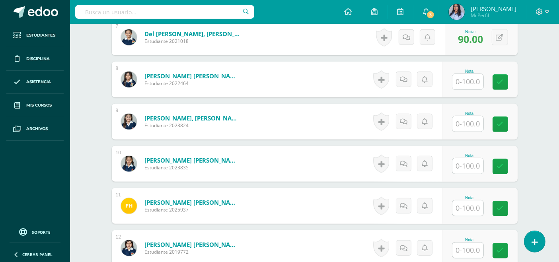
scroll to position [486, 0]
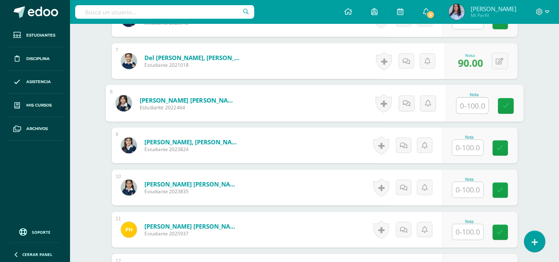
click at [461, 102] on input "text" at bounding box center [473, 106] width 32 height 16
type input "100"
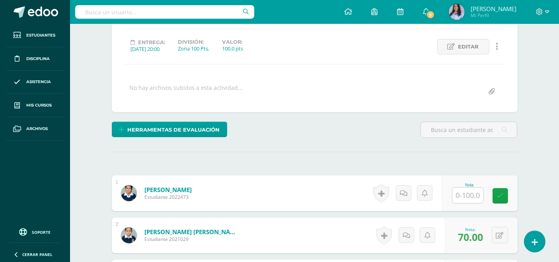
scroll to position [133, 0]
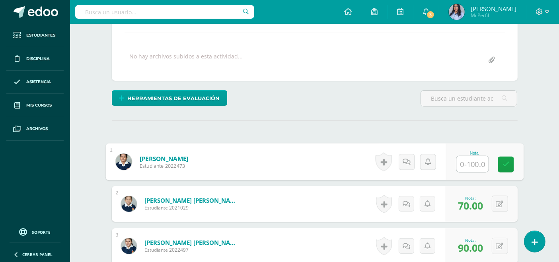
click at [473, 165] on input "text" at bounding box center [473, 164] width 32 height 16
type input "100}"
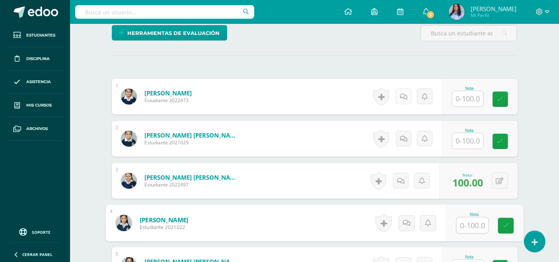
scroll to position [221, 0]
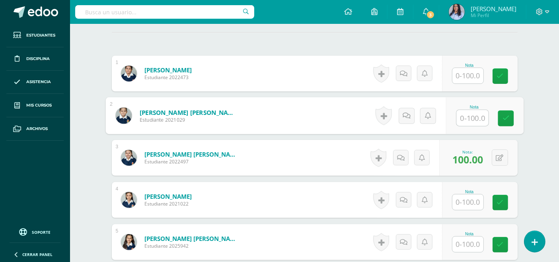
click at [475, 116] on input "text" at bounding box center [473, 118] width 32 height 16
type input "100"
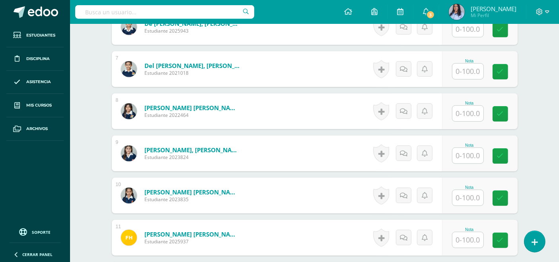
scroll to position [486, 0]
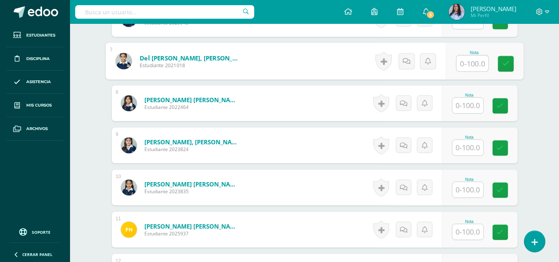
click at [470, 59] on input "text" at bounding box center [473, 64] width 32 height 16
type input "100"
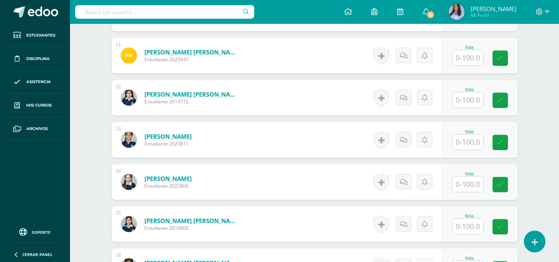
scroll to position [663, 0]
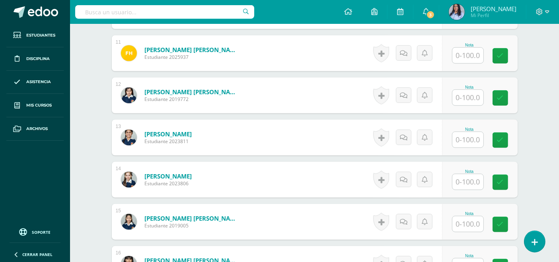
click at [467, 132] on input "text" at bounding box center [468, 140] width 31 height 16
type input "100"
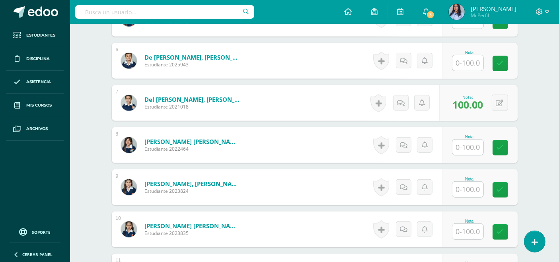
scroll to position [442, 0]
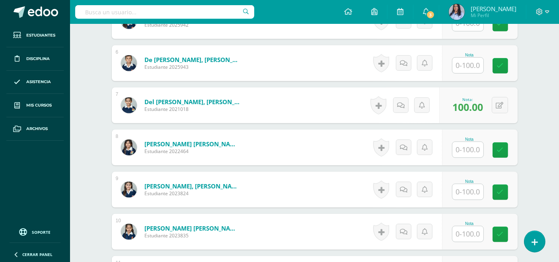
click at [465, 151] on input "text" at bounding box center [468, 150] width 31 height 16
type input "100"
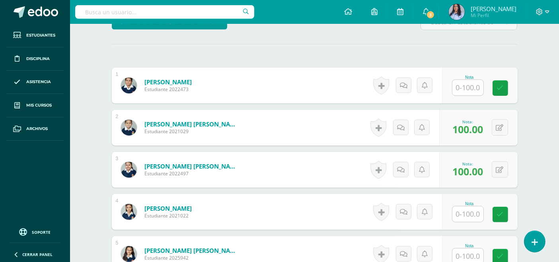
scroll to position [221, 0]
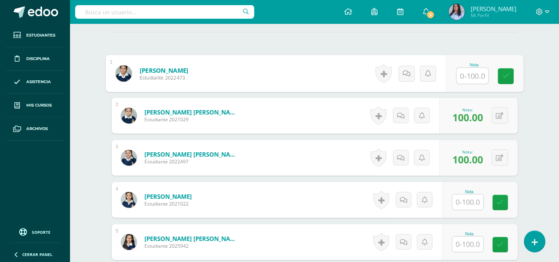
click at [468, 72] on input "text" at bounding box center [473, 76] width 32 height 16
type input "100"
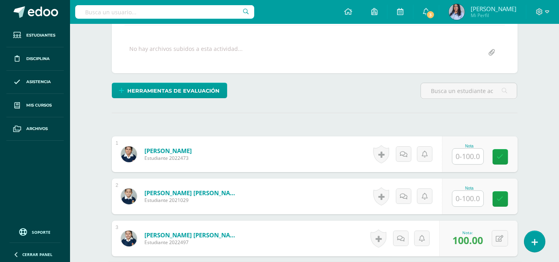
scroll to position [177, 0]
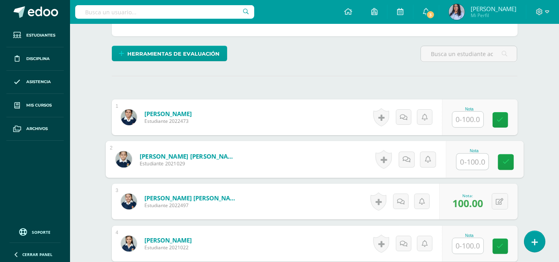
click at [470, 161] on input "text" at bounding box center [473, 162] width 32 height 16
type input "60"
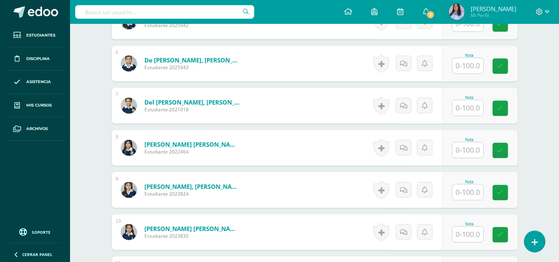
scroll to position [442, 0]
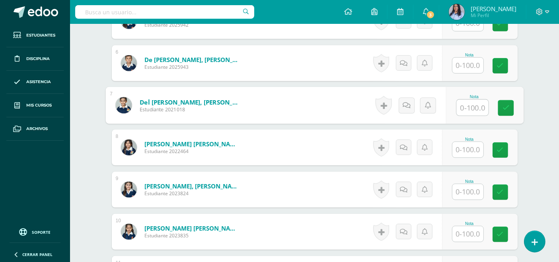
click at [471, 104] on input "text" at bounding box center [473, 108] width 32 height 16
type input "70"
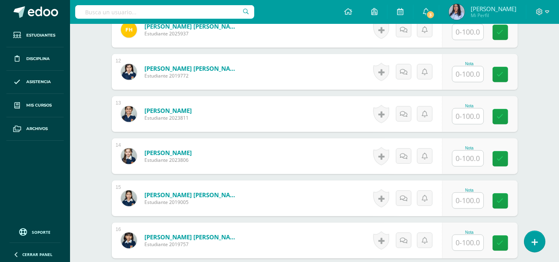
scroll to position [707, 0]
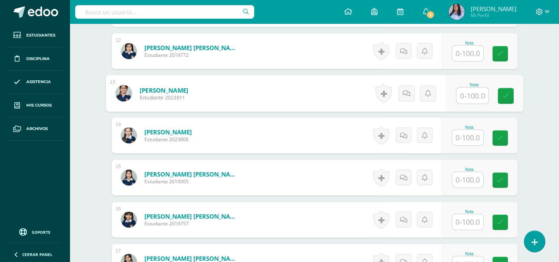
click at [470, 98] on input "text" at bounding box center [473, 96] width 32 height 16
type input "100"
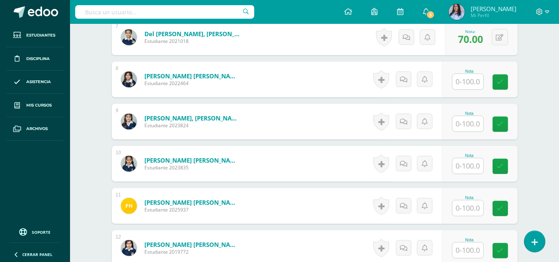
scroll to position [506, 0]
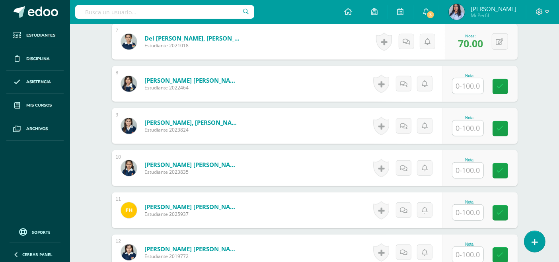
click at [462, 79] on input "text" at bounding box center [468, 86] width 31 height 16
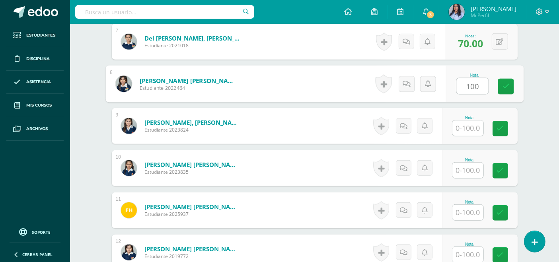
type input "100"
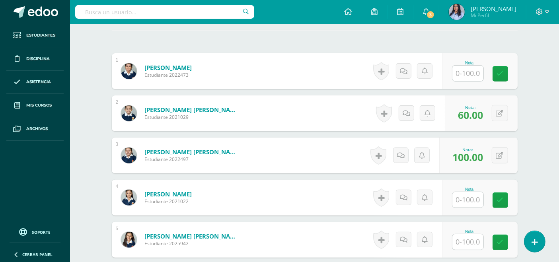
scroll to position [221, 0]
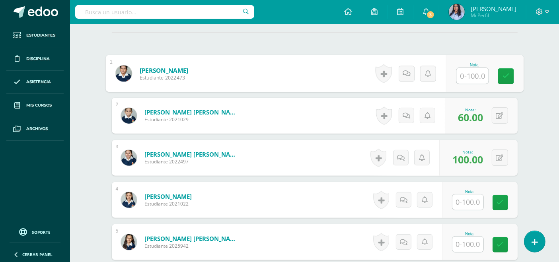
click at [474, 75] on input "text" at bounding box center [473, 76] width 32 height 16
type input "100"
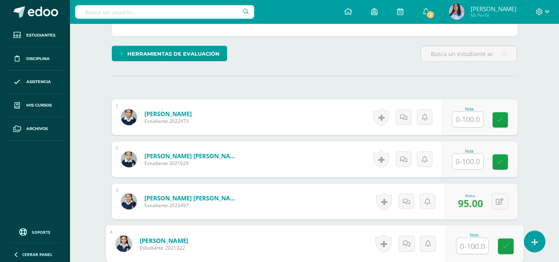
scroll to position [177, 0]
click at [466, 162] on input "text" at bounding box center [468, 162] width 31 height 16
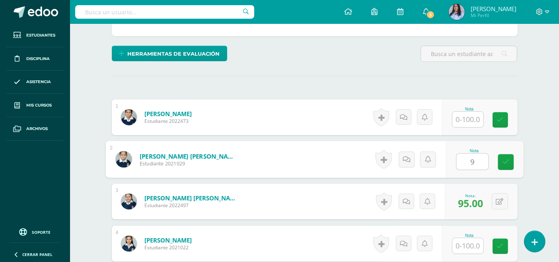
type input "90"
click at [500, 157] on button at bounding box center [505, 159] width 17 height 17
type input "100"
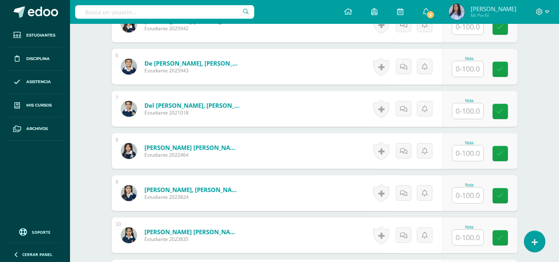
scroll to position [442, 0]
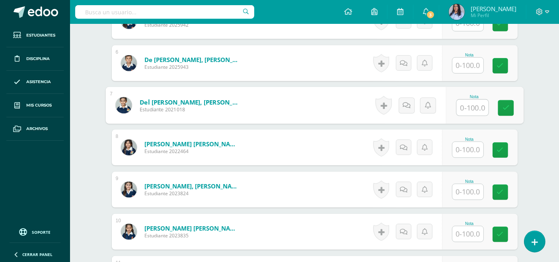
click at [472, 105] on input "text" at bounding box center [473, 108] width 32 height 16
type input "90"
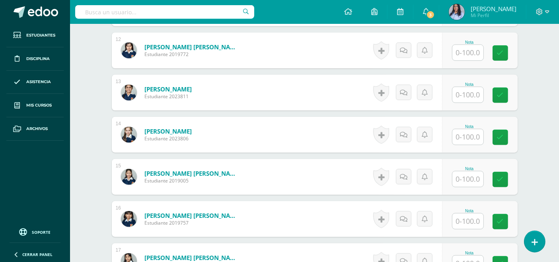
scroll to position [707, 0]
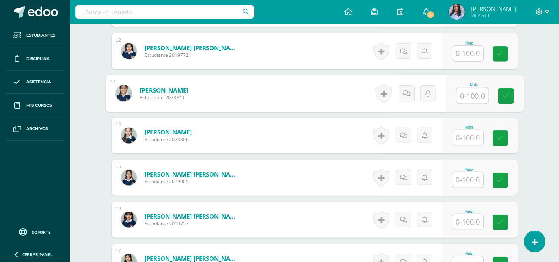
click at [464, 92] on input "text" at bounding box center [473, 96] width 32 height 16
type input "100"
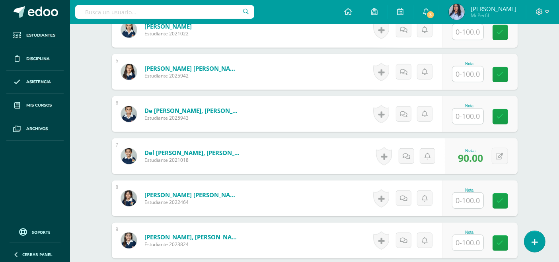
scroll to position [398, 0]
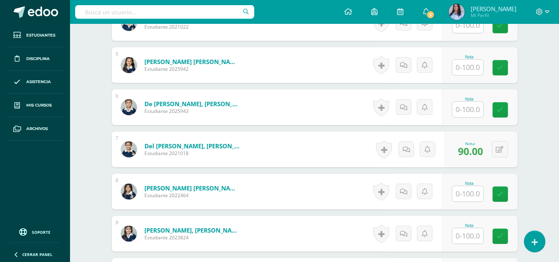
click at [467, 193] on input "text" at bounding box center [468, 194] width 31 height 16
type input "100"
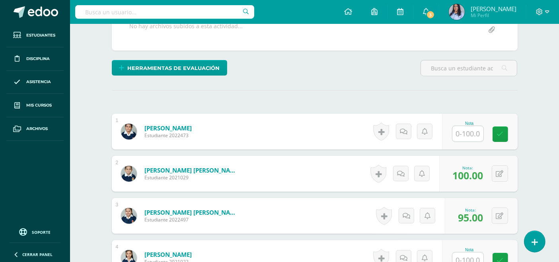
scroll to position [177, 0]
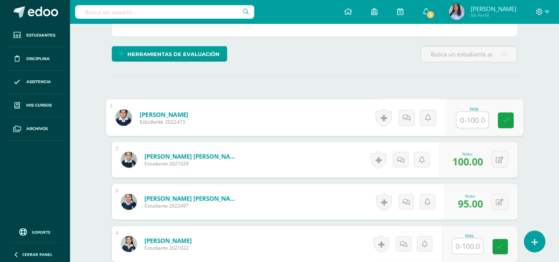
click at [468, 123] on input "text" at bounding box center [473, 120] width 32 height 16
type input "100"
